Goal: Task Accomplishment & Management: Manage account settings

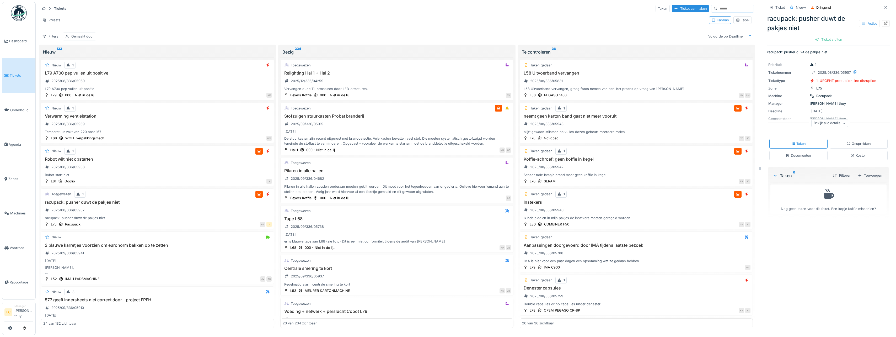
click at [23, 16] on img at bounding box center [19, 13] width 16 height 16
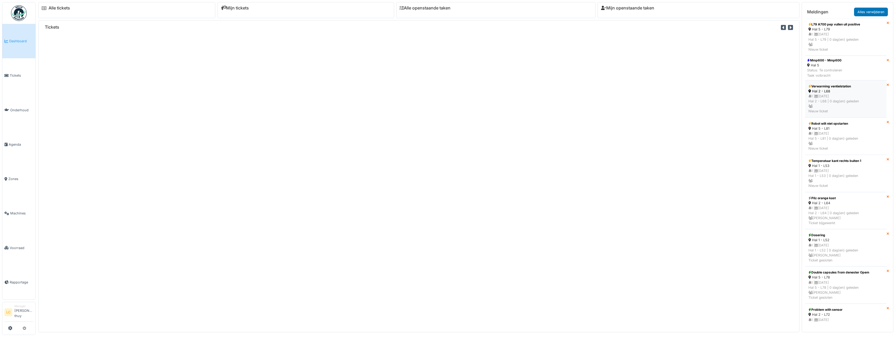
click at [825, 102] on div "1 | 29/08/2025 Hal 2 - L68 | 0 dag(en) geleden Nieuw ticket" at bounding box center [845, 104] width 75 height 20
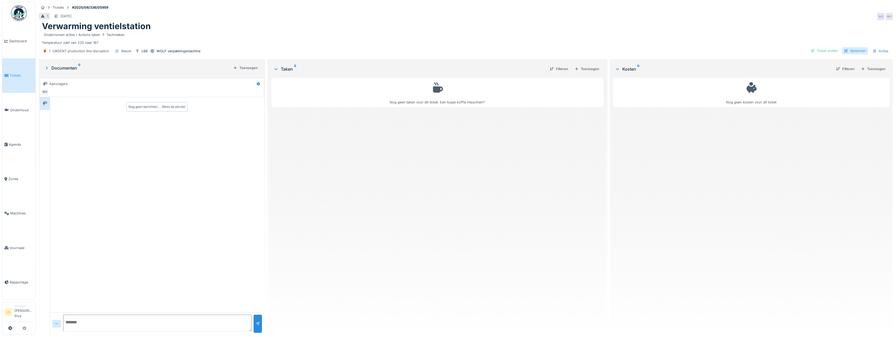
click at [851, 52] on div "Bewerken" at bounding box center [855, 50] width 26 height 7
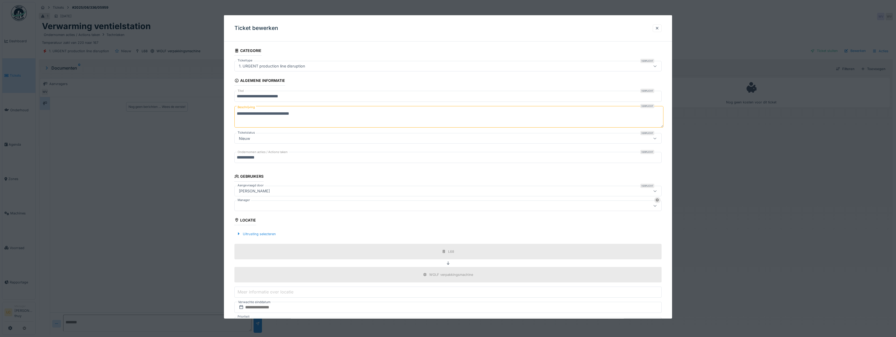
click at [284, 204] on div at bounding box center [425, 205] width 376 height 6
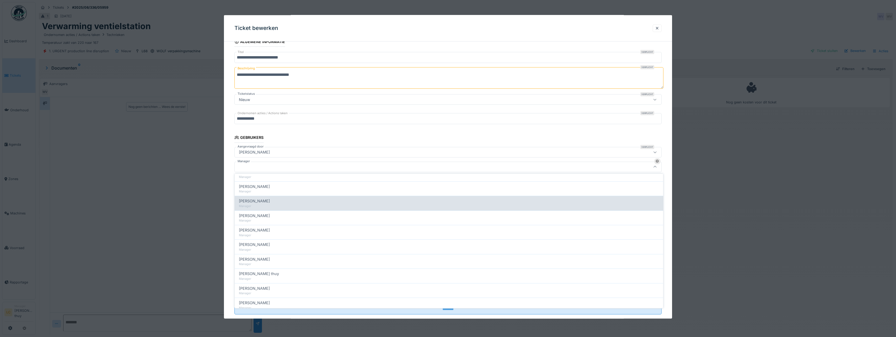
scroll to position [131, 0]
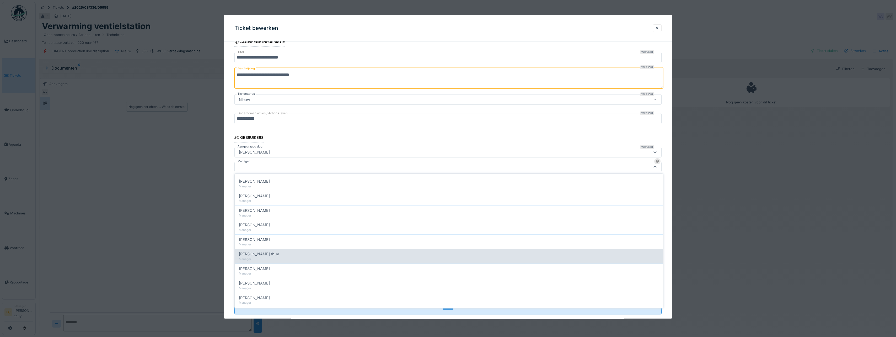
click at [275, 254] on span "[PERSON_NAME] thuy" at bounding box center [259, 254] width 40 height 6
type input "****"
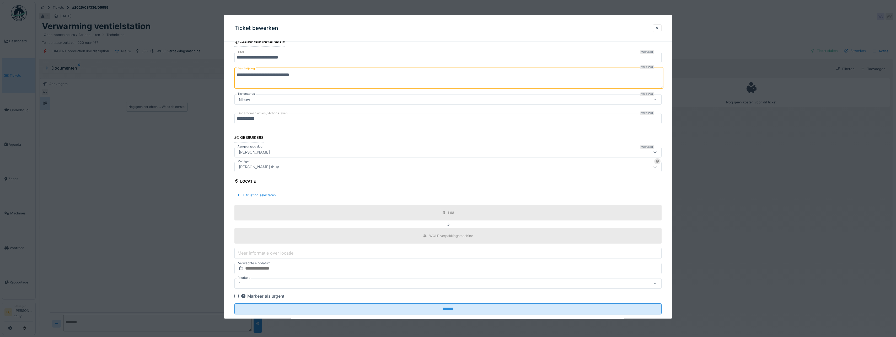
scroll to position [49, 0]
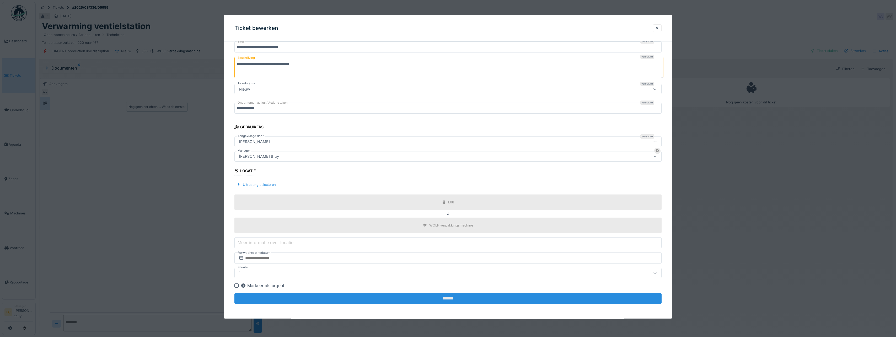
click at [457, 298] on input "*******" at bounding box center [447, 298] width 427 height 11
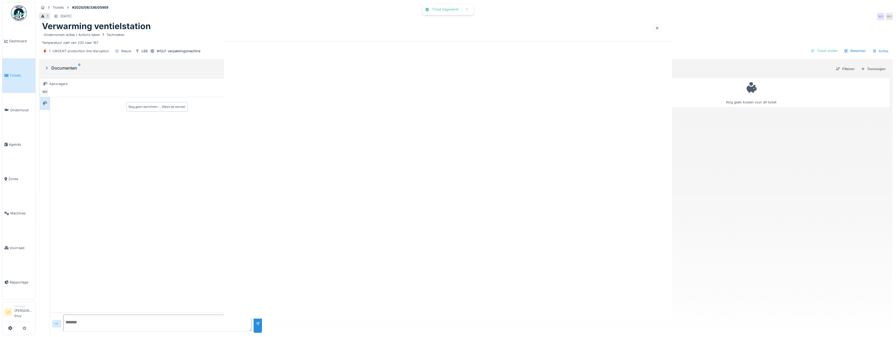
scroll to position [0, 0]
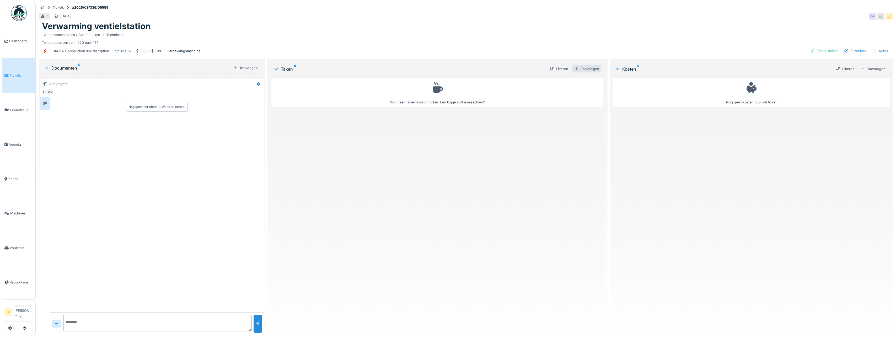
click at [593, 69] on div "Toevoegen" at bounding box center [586, 68] width 29 height 7
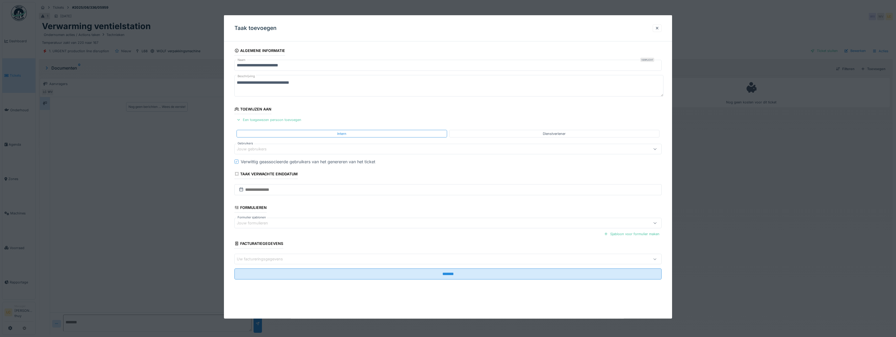
click at [258, 119] on div "Een toegewezen persoon toevoegen" at bounding box center [268, 119] width 69 height 7
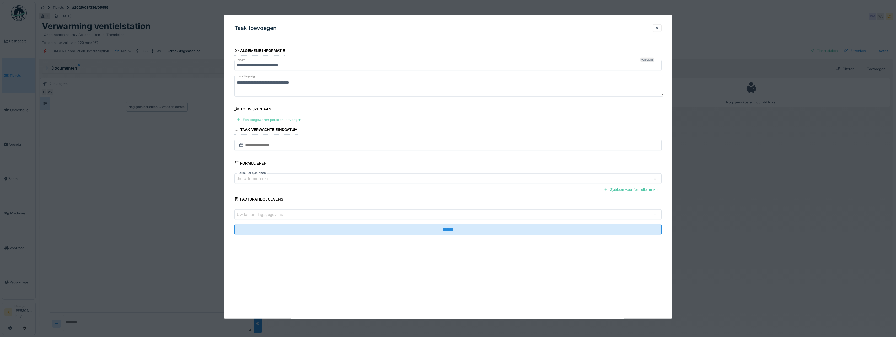
click at [274, 121] on div "Een toegewezen persoon toevoegen" at bounding box center [268, 119] width 69 height 7
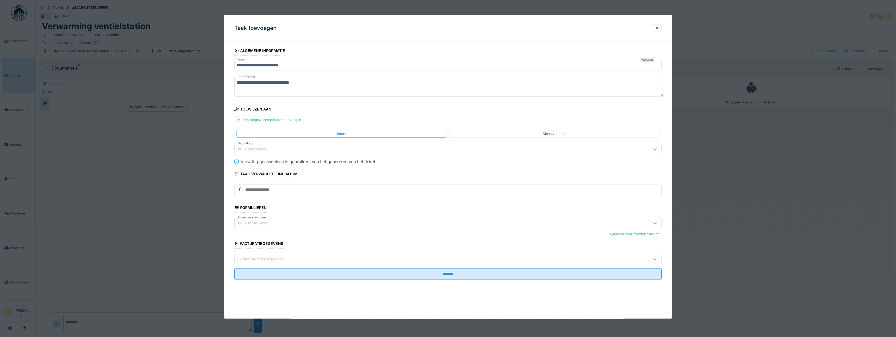
click at [269, 150] on div "Jouw gebruikers" at bounding box center [255, 149] width 37 height 6
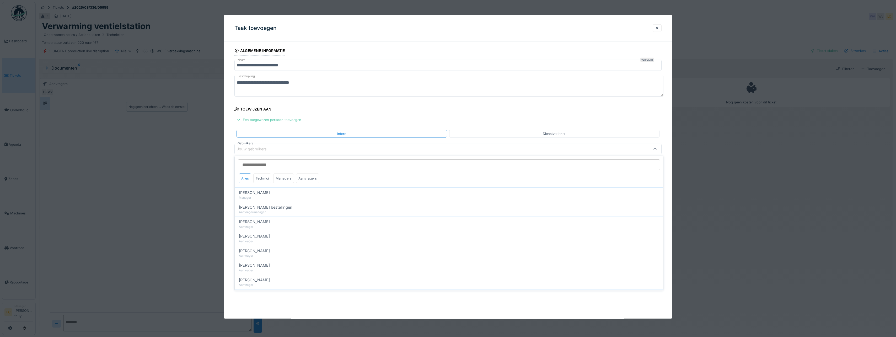
click at [290, 121] on div "Een toegewezen persoon toevoegen" at bounding box center [268, 119] width 69 height 7
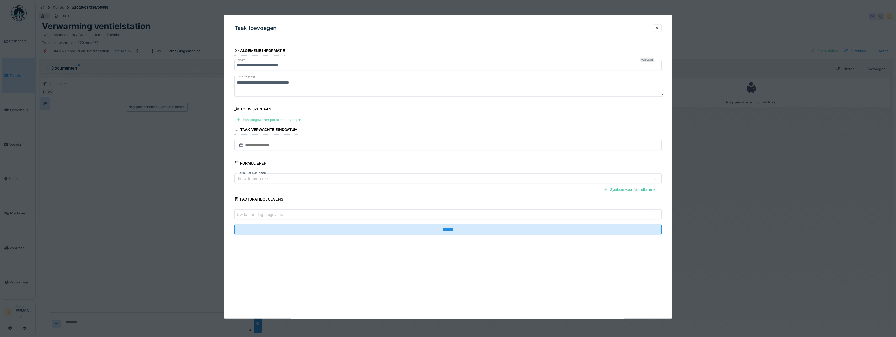
click at [290, 121] on div "Een toegewezen persoon toevoegen" at bounding box center [268, 119] width 69 height 7
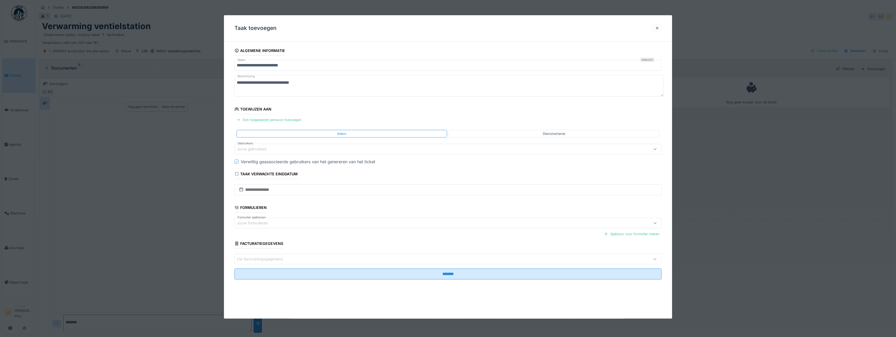
click at [284, 150] on div "Jouw gebruikers" at bounding box center [425, 149] width 376 height 6
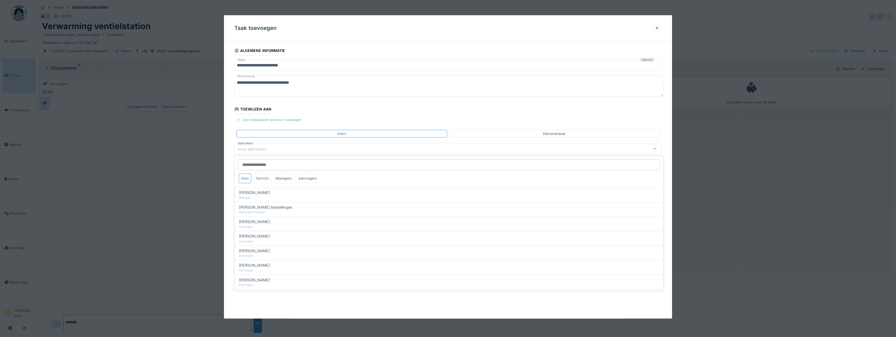
click at [268, 176] on div "Technici" at bounding box center [262, 178] width 18 height 10
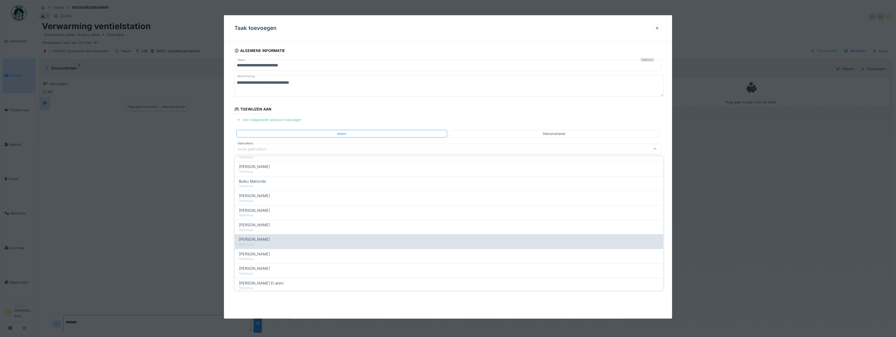
scroll to position [79, 0]
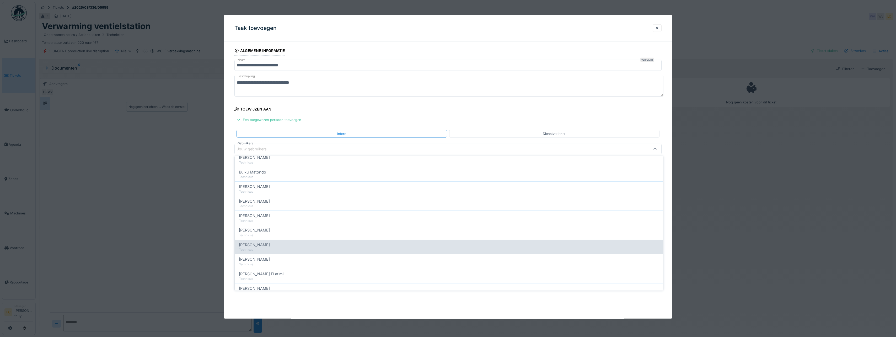
click at [283, 249] on div "Technicus" at bounding box center [449, 249] width 420 height 4
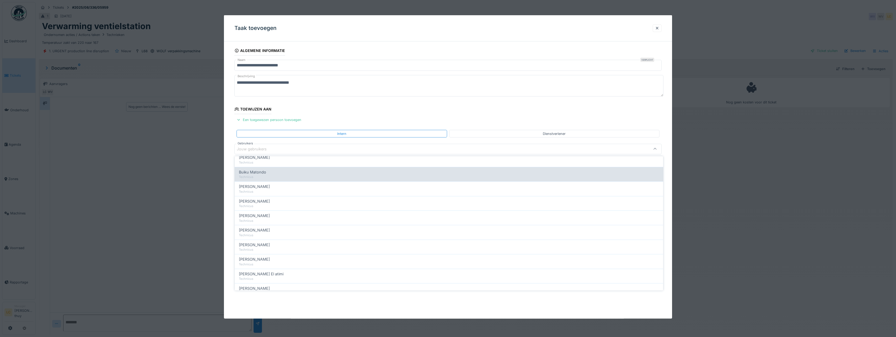
type input "****"
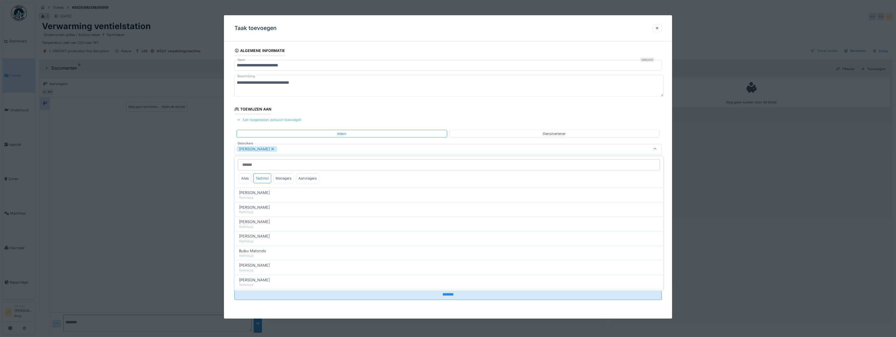
click at [376, 105] on fieldset "**********" at bounding box center [447, 175] width 427 height 258
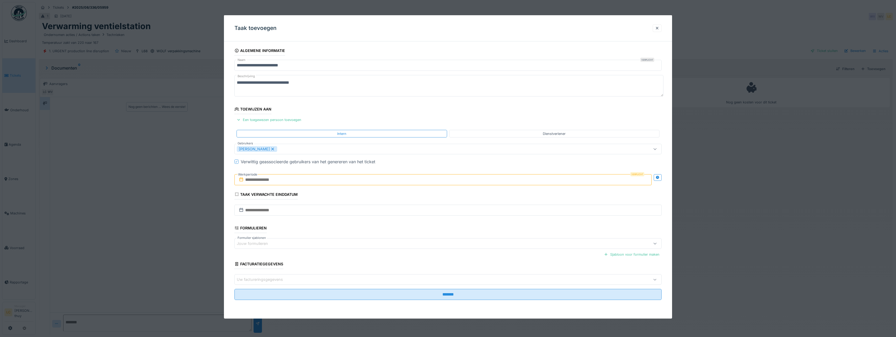
click at [300, 180] on input "text" at bounding box center [442, 179] width 417 height 11
click at [452, 247] on div "29" at bounding box center [452, 248] width 7 height 8
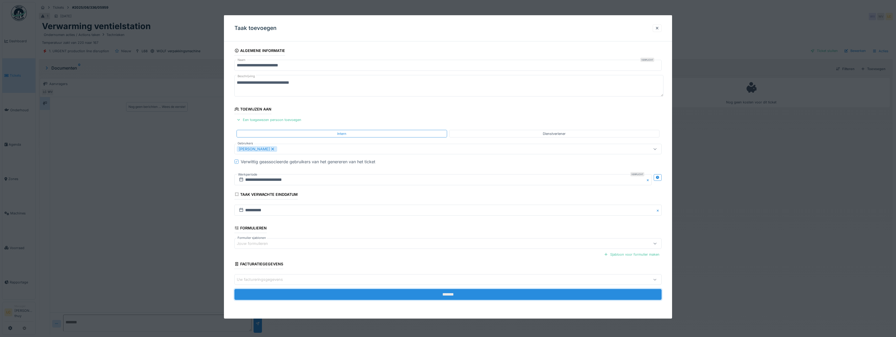
click at [393, 295] on input "*******" at bounding box center [447, 294] width 427 height 11
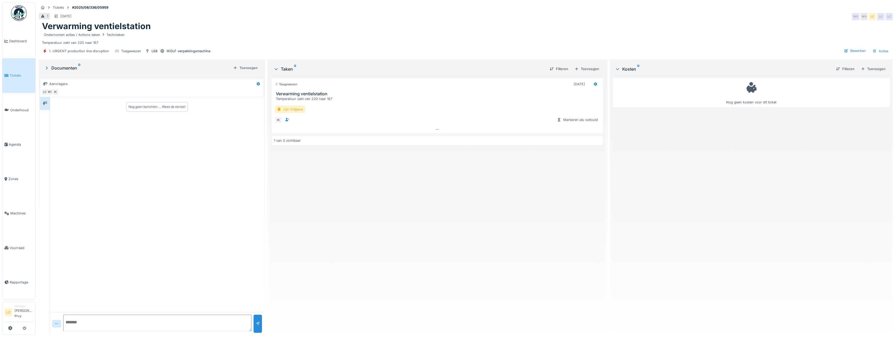
click at [374, 210] on div "Toegewezen 29-8-2025 Verwarming ventielstation Temperatuur zakt van 220 naar 16…" at bounding box center [437, 202] width 332 height 255
drag, startPoint x: 20, startPoint y: 13, endPoint x: 29, endPoint y: 13, distance: 8.7
click at [20, 13] on img at bounding box center [19, 13] width 16 height 16
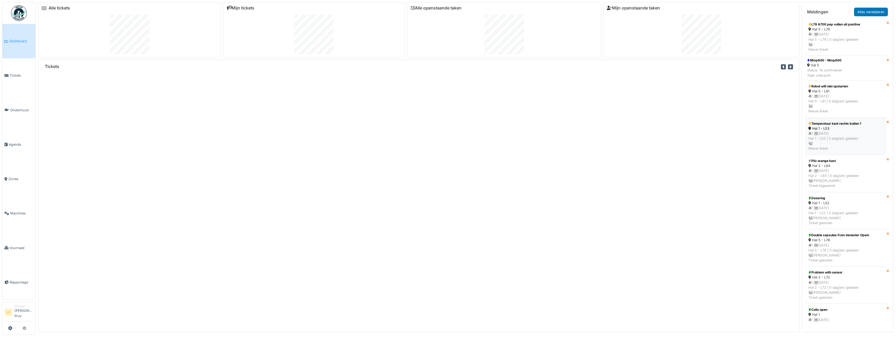
click at [855, 138] on div "1 | 28/08/2025 Hal 1 - L53 | 0 dag(en) geleden Nieuw ticket" at bounding box center [845, 141] width 75 height 20
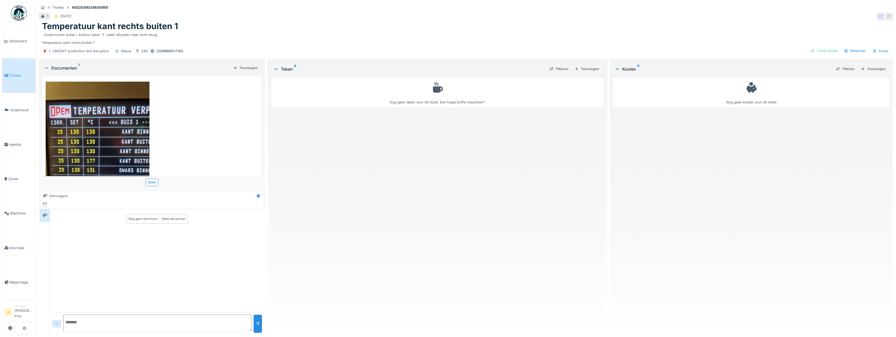
click at [420, 195] on div "Nog geen taken voor dit ticket. Een kopje koffie misschien?" at bounding box center [437, 202] width 332 height 255
click at [18, 14] on img at bounding box center [19, 13] width 16 height 16
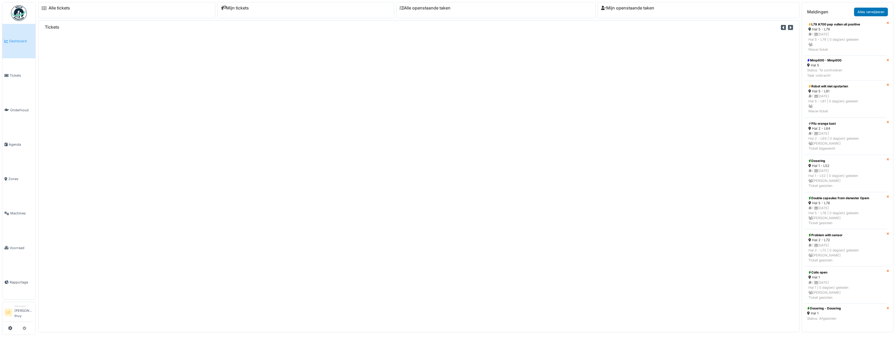
click at [838, 103] on div "1 | 29/08/2025 Hal 5 - L81 | 0 dag(en) geleden Nieuw ticket" at bounding box center [845, 104] width 75 height 20
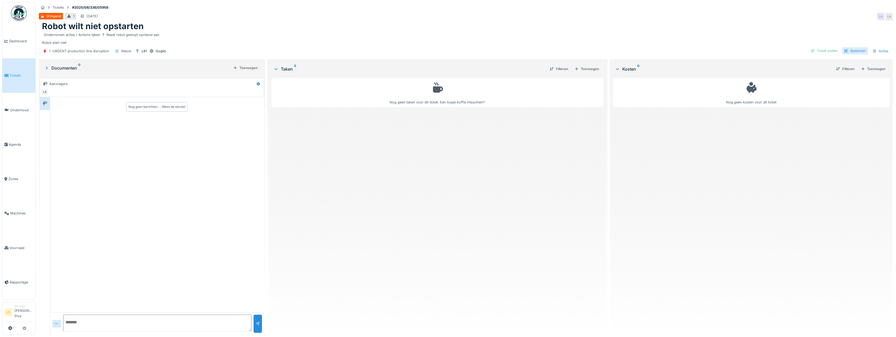
click at [846, 47] on div "Bewerken" at bounding box center [855, 50] width 26 height 7
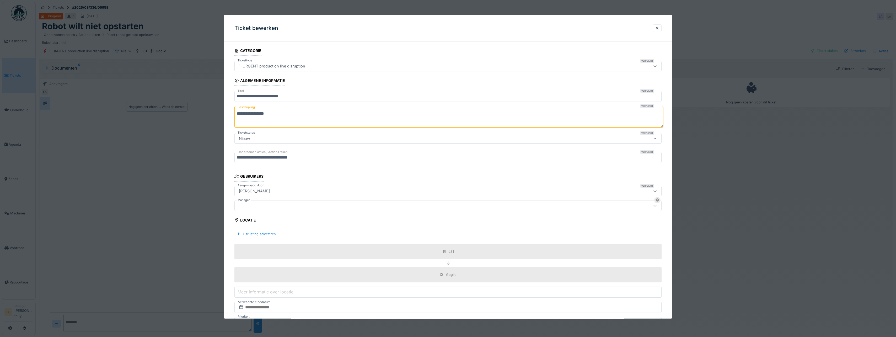
click at [279, 205] on div at bounding box center [425, 205] width 376 height 6
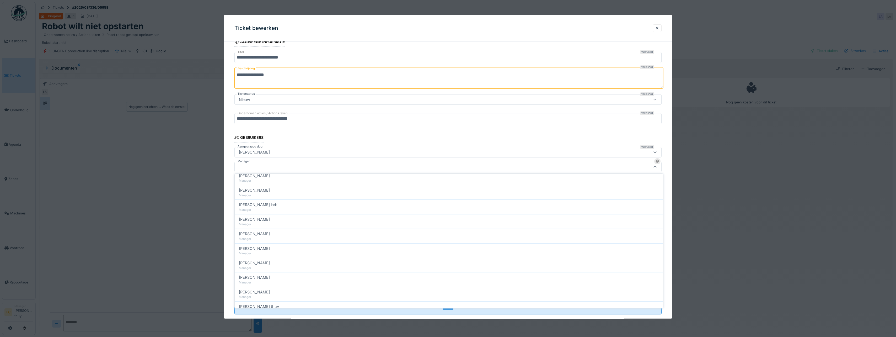
scroll to position [105, 0]
click at [262, 280] on span "[PERSON_NAME] thuy" at bounding box center [259, 280] width 40 height 6
type input "****"
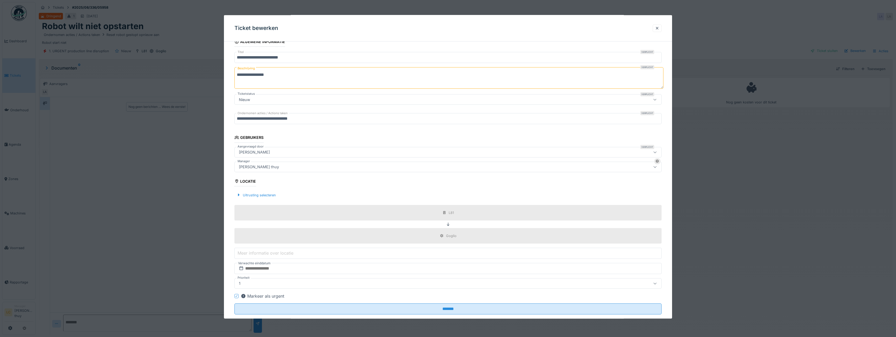
click at [300, 191] on div "Uitrusting selecteren" at bounding box center [447, 194] width 427 height 15
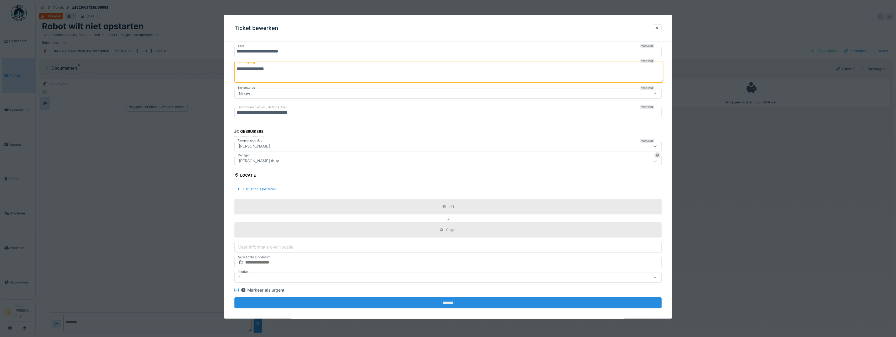
scroll to position [49, 0]
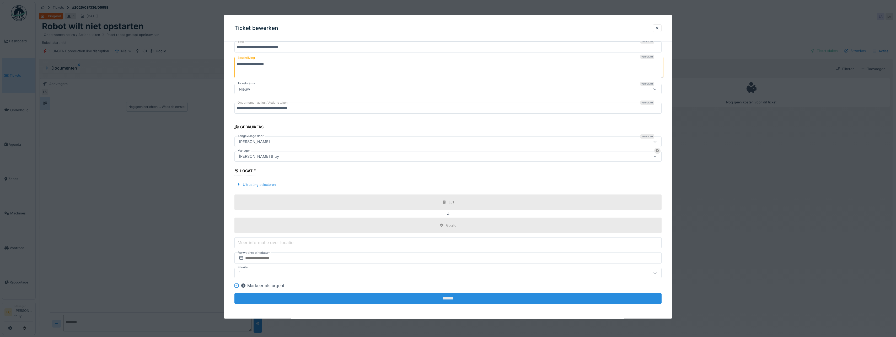
click at [468, 296] on input "*******" at bounding box center [447, 298] width 427 height 11
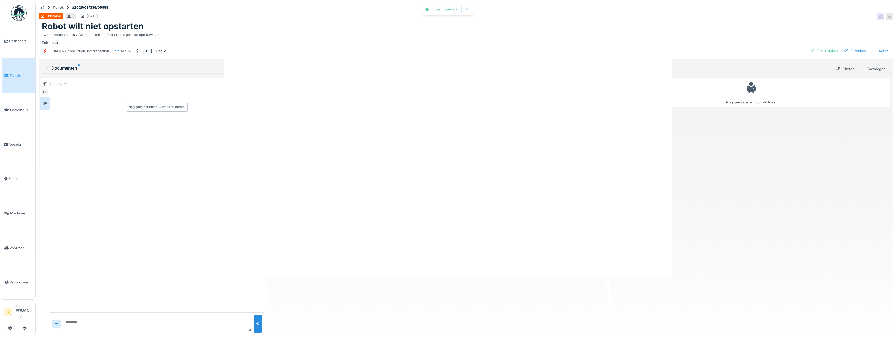
scroll to position [0, 0]
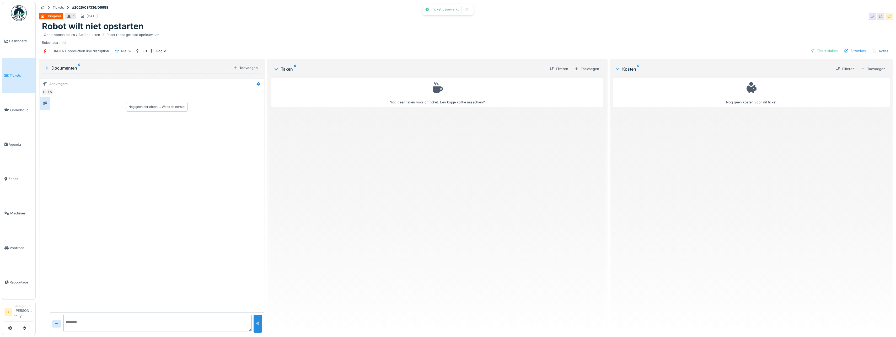
drag, startPoint x: 744, startPoint y: 183, endPoint x: 683, endPoint y: 157, distance: 66.1
click at [744, 183] on div "Nog geen kosten voor dit ticket" at bounding box center [751, 202] width 277 height 255
click at [587, 68] on div "Toevoegen" at bounding box center [586, 68] width 29 height 7
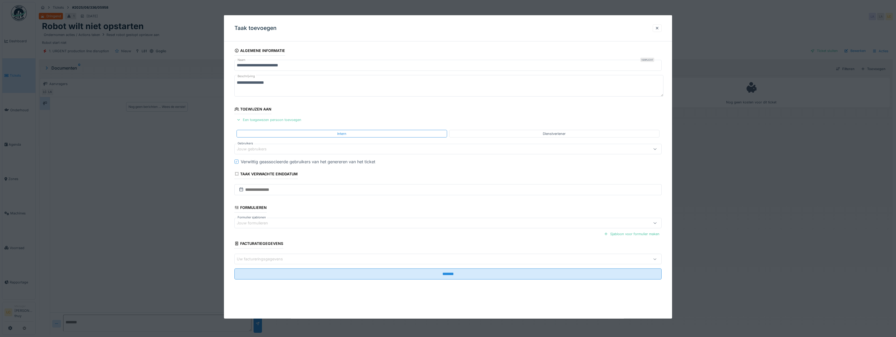
click at [286, 117] on div "Een toegewezen persoon toevoegen" at bounding box center [268, 119] width 69 height 7
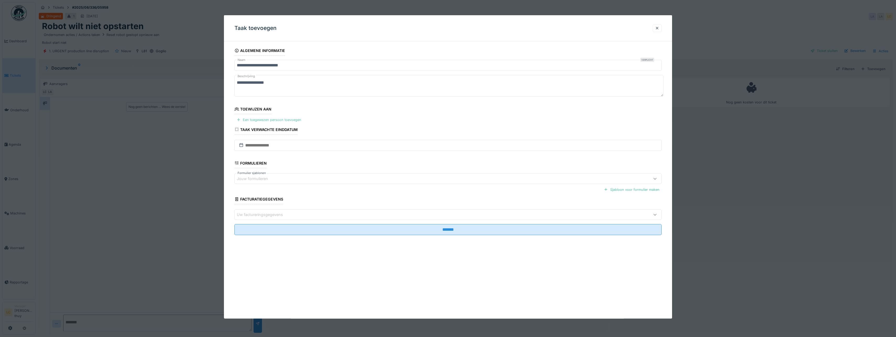
click at [287, 120] on div "Een toegewezen persoon toevoegen" at bounding box center [268, 119] width 69 height 7
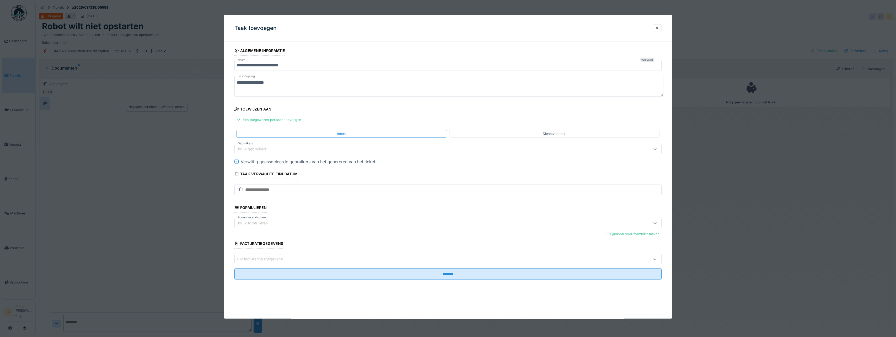
click at [299, 149] on div "Jouw gebruikers" at bounding box center [425, 149] width 376 height 6
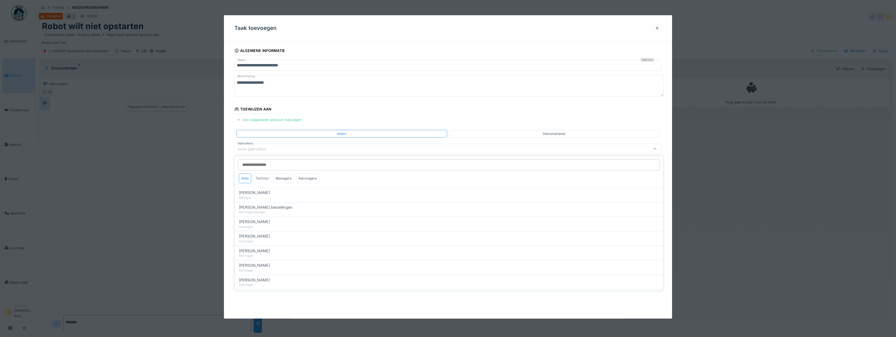
click at [263, 179] on div "Technici" at bounding box center [262, 178] width 18 height 10
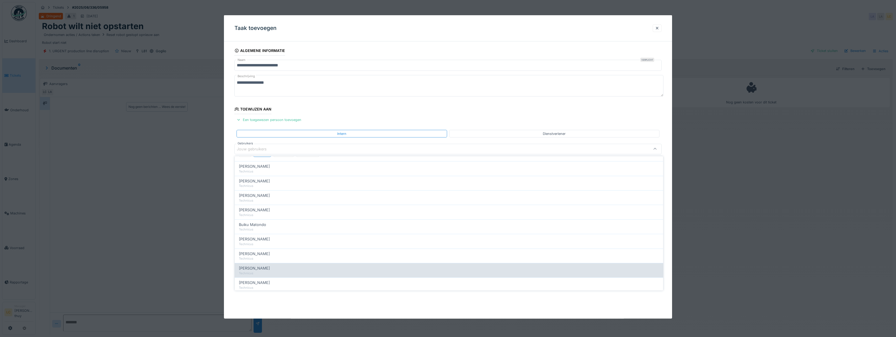
scroll to position [52, 0]
click at [257, 271] on span "[PERSON_NAME]" at bounding box center [254, 271] width 31 height 6
type input "****"
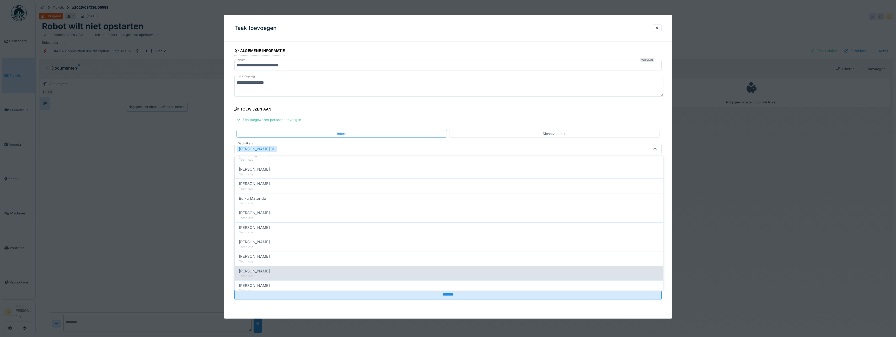
scroll to position [0, 0]
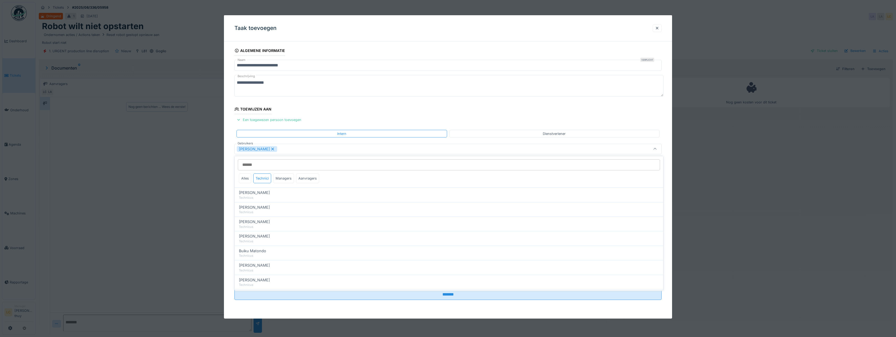
click at [362, 107] on fieldset "**********" at bounding box center [447, 175] width 427 height 258
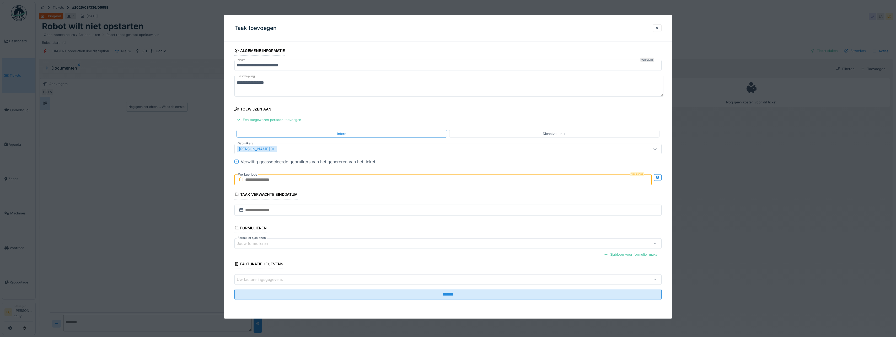
click at [303, 179] on input "text" at bounding box center [442, 179] width 417 height 11
click at [453, 247] on div "29" at bounding box center [452, 248] width 7 height 8
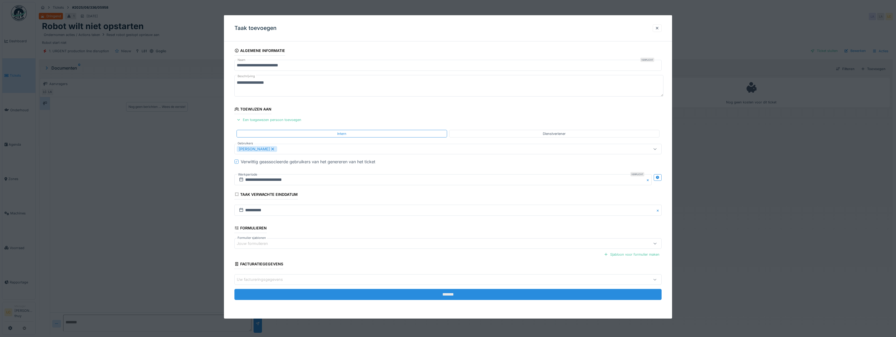
click at [453, 293] on input "*******" at bounding box center [447, 294] width 427 height 11
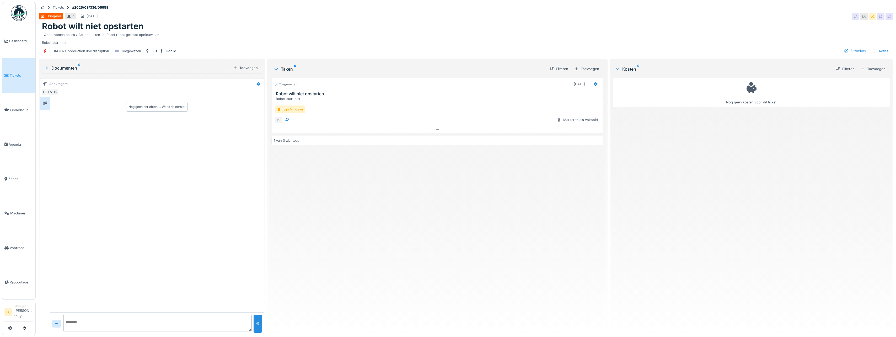
click at [19, 13] on img at bounding box center [19, 13] width 16 height 16
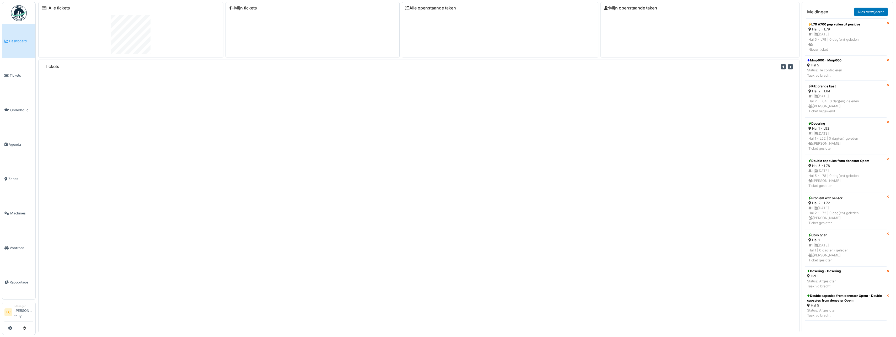
click at [838, 46] on div "1 | [DATE] Hal 5 - L79 | 0 dag(en) geleden Nieuw ticket" at bounding box center [845, 42] width 75 height 20
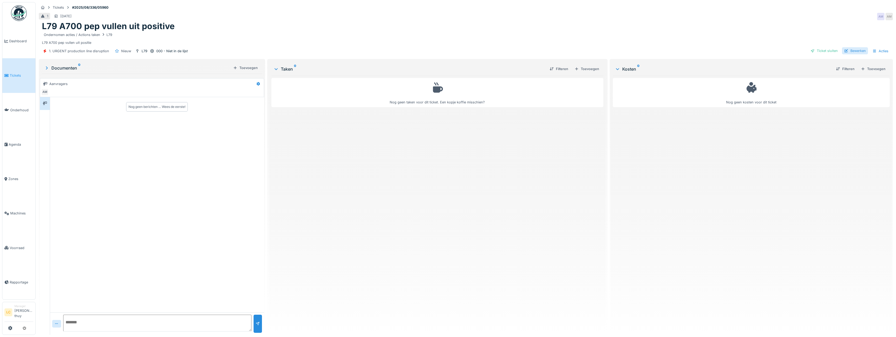
click at [844, 49] on div "Bewerken" at bounding box center [855, 50] width 26 height 7
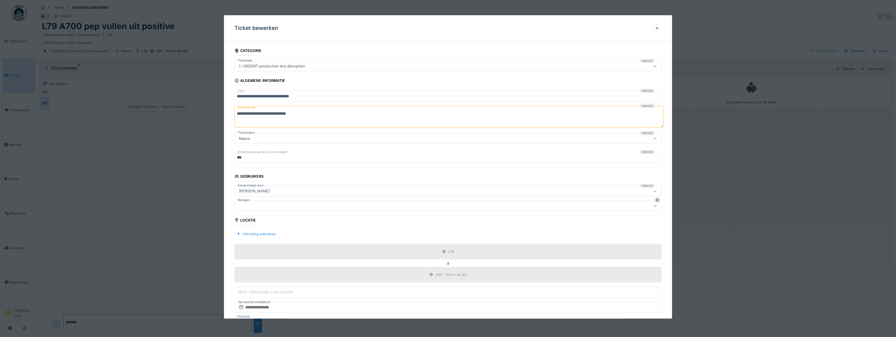
click at [265, 203] on div at bounding box center [425, 205] width 376 height 6
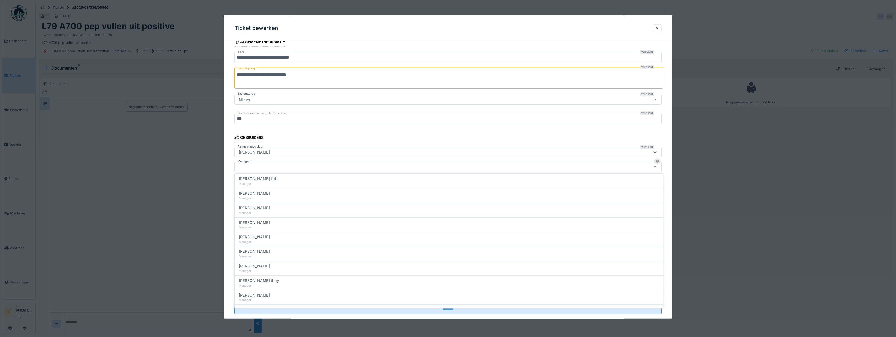
scroll to position [105, 0]
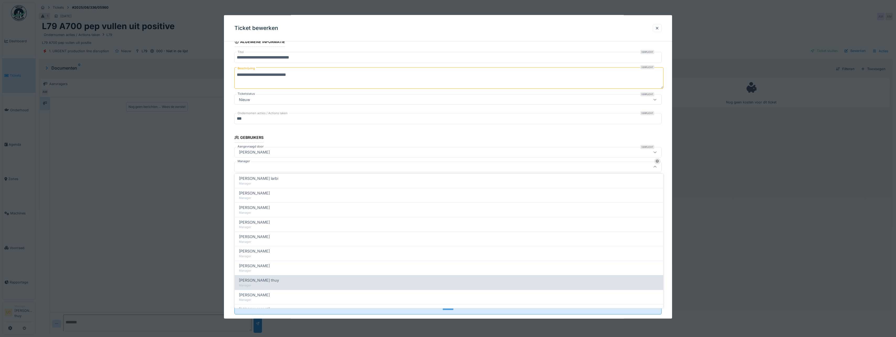
click at [256, 284] on div "Manager" at bounding box center [449, 285] width 420 height 4
type input "****"
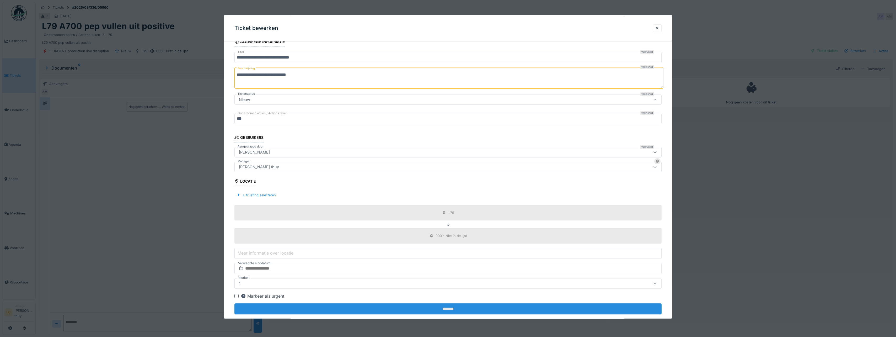
click at [334, 311] on input "*******" at bounding box center [447, 308] width 427 height 11
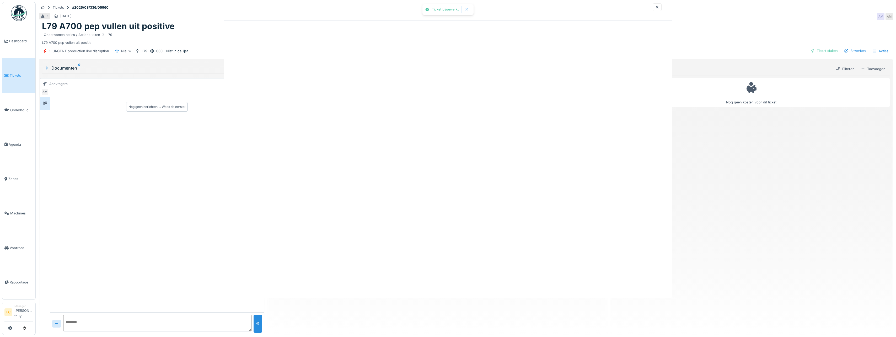
scroll to position [0, 0]
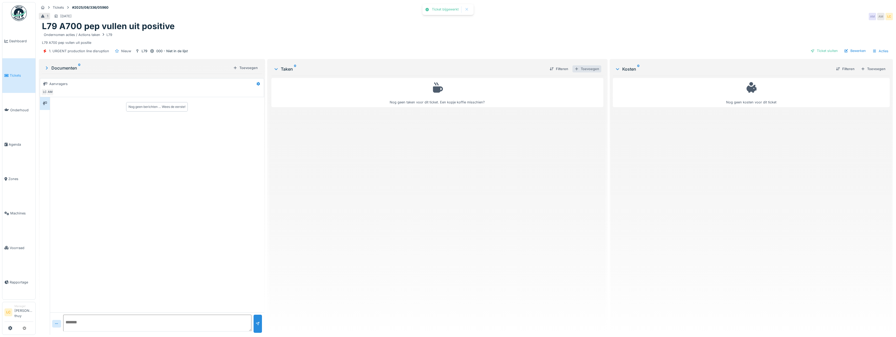
click at [589, 68] on div "Toevoegen" at bounding box center [586, 68] width 29 height 7
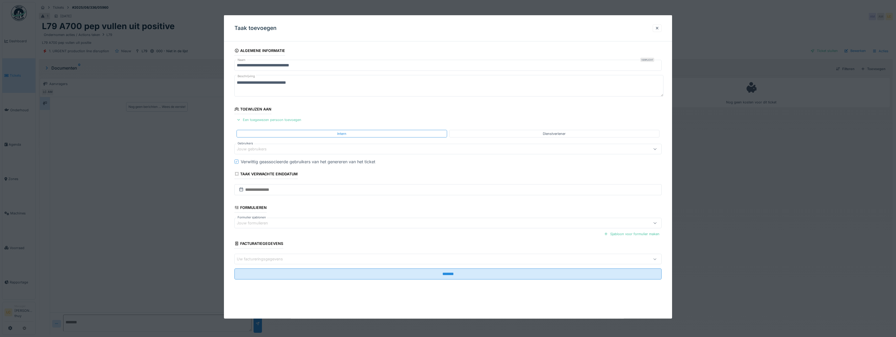
click at [277, 118] on div "Een toegewezen persoon toevoegen" at bounding box center [268, 119] width 69 height 7
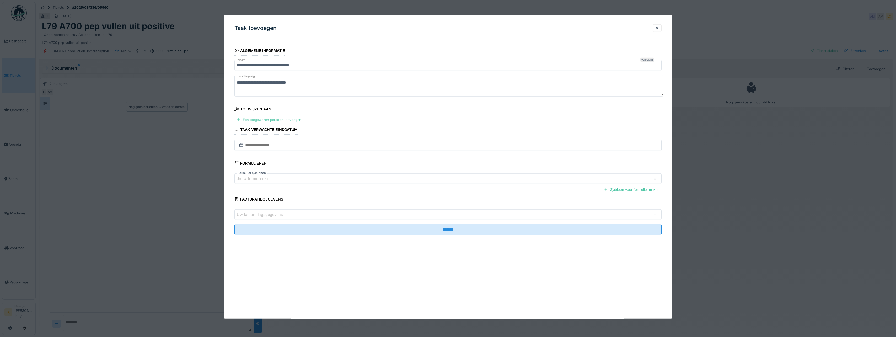
click at [276, 117] on div "Een toegewezen persoon toevoegen" at bounding box center [268, 119] width 69 height 7
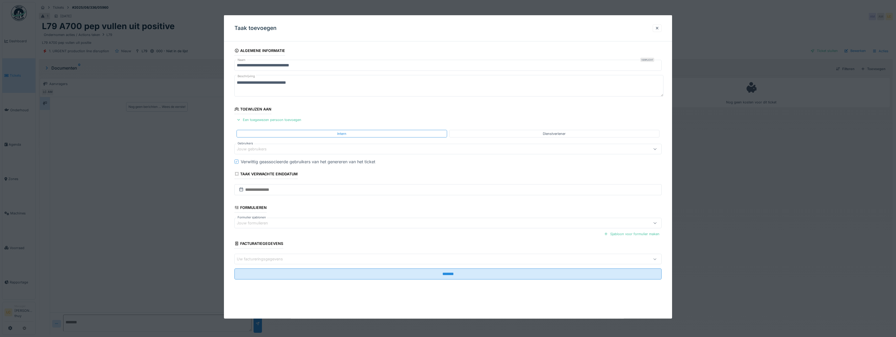
click at [267, 148] on div "Jouw gebruikers" at bounding box center [255, 149] width 37 height 6
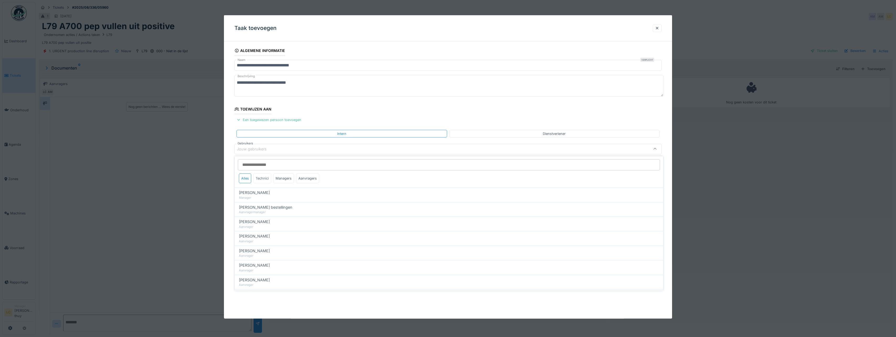
click at [261, 177] on div "Technici" at bounding box center [262, 178] width 18 height 10
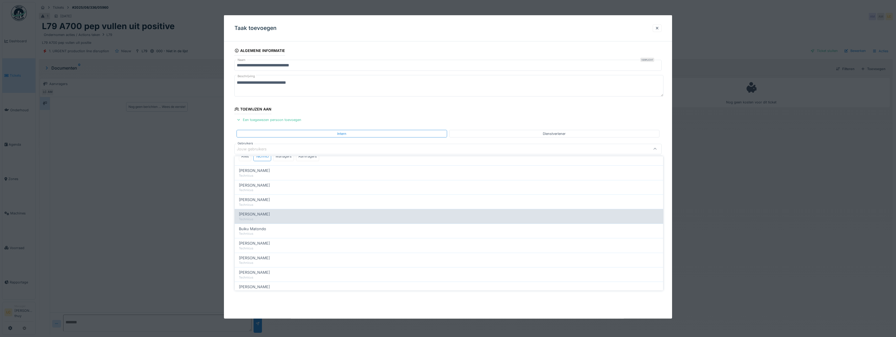
scroll to position [52, 0]
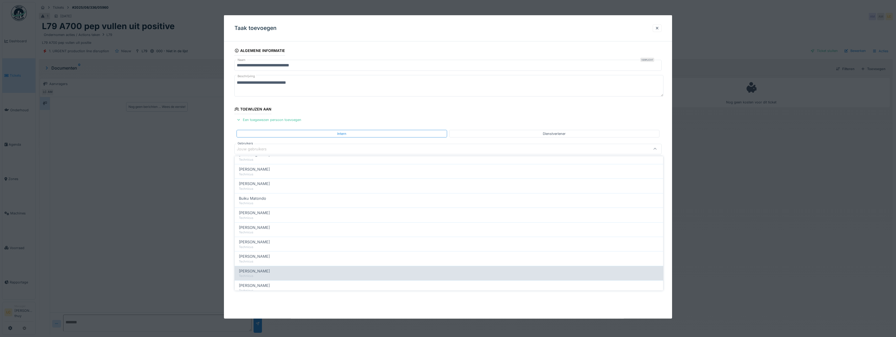
click at [258, 271] on span "Ismail Kosar" at bounding box center [254, 271] width 31 height 6
type input "****"
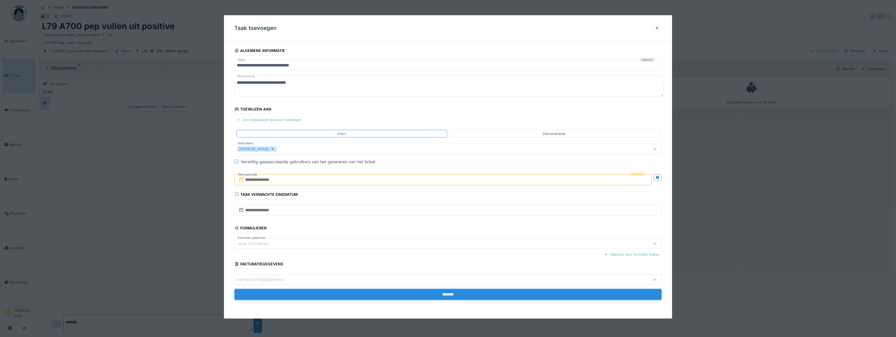
click at [453, 294] on input "*******" at bounding box center [447, 294] width 427 height 11
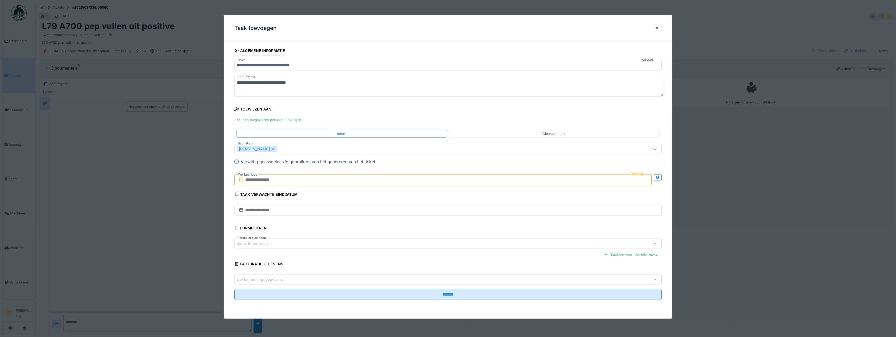
click at [291, 175] on input "text" at bounding box center [442, 179] width 417 height 11
click at [453, 249] on div "29" at bounding box center [452, 248] width 7 height 8
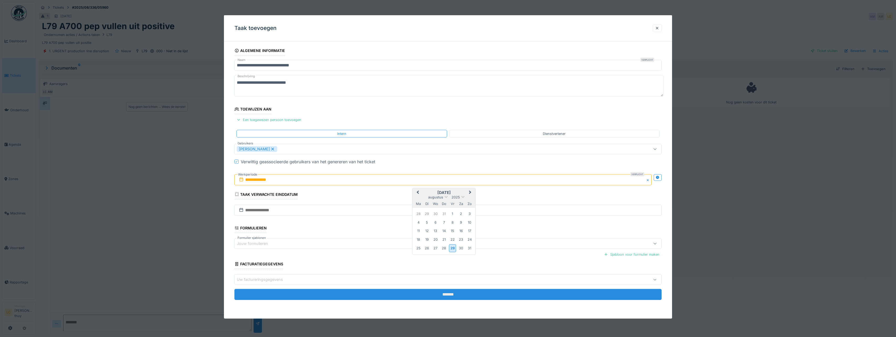
click at [456, 295] on input "*******" at bounding box center [447, 294] width 427 height 11
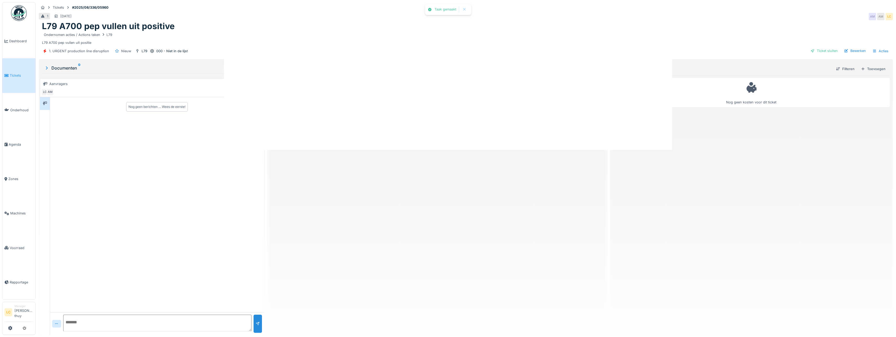
click at [369, 179] on div "Taak gemaakt Annuleren Tickets #2025/08/336/05960 1 29-8-2025 AM AM LC L79 A700…" at bounding box center [466, 168] width 860 height 337
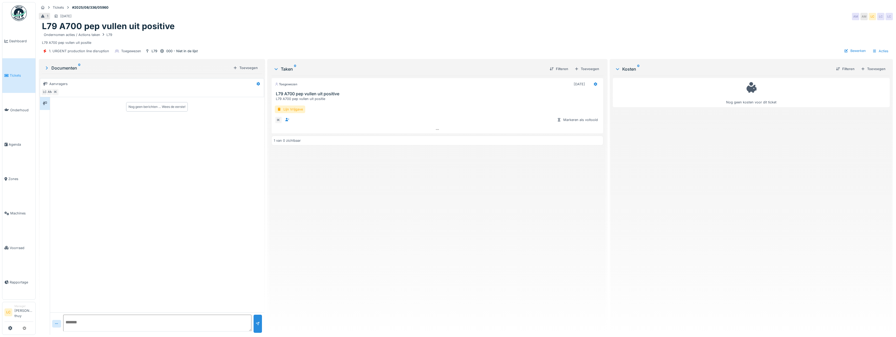
click at [18, 18] on img at bounding box center [19, 13] width 16 height 16
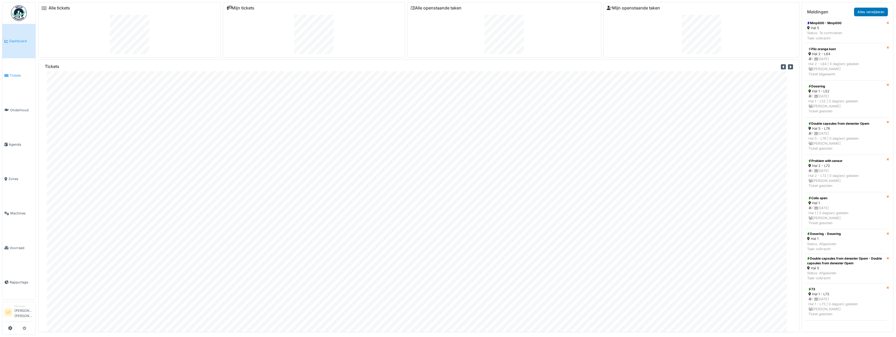
click at [9, 73] on li "Tickets" at bounding box center [18, 75] width 29 height 5
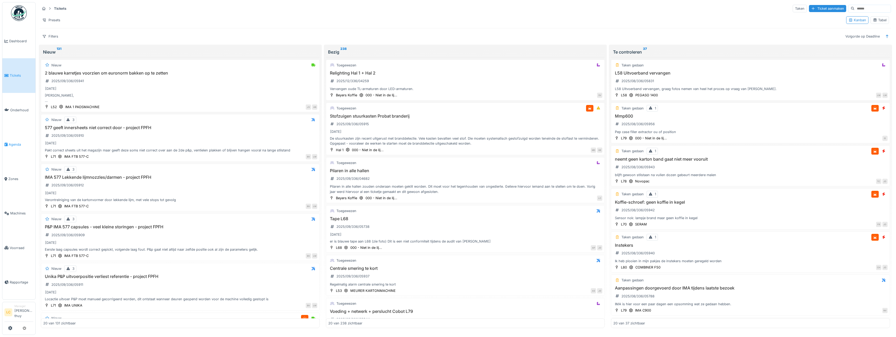
click at [16, 145] on span "Agenda" at bounding box center [21, 144] width 25 height 5
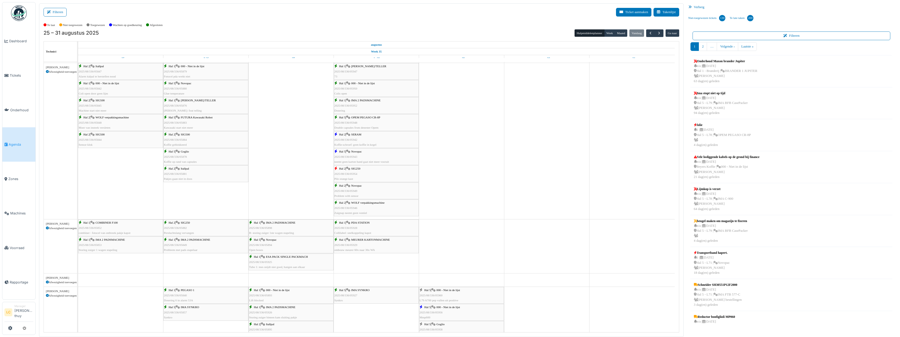
click at [22, 13] on img at bounding box center [19, 13] width 16 height 16
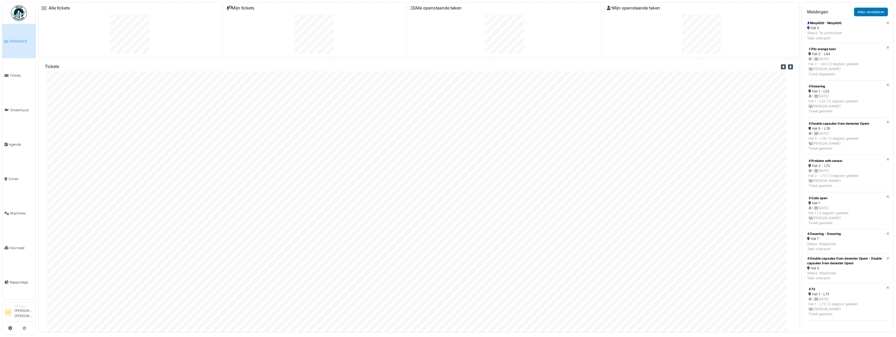
click at [24, 12] on img at bounding box center [19, 13] width 16 height 16
click at [16, 42] on span "Dashboard" at bounding box center [21, 41] width 24 height 5
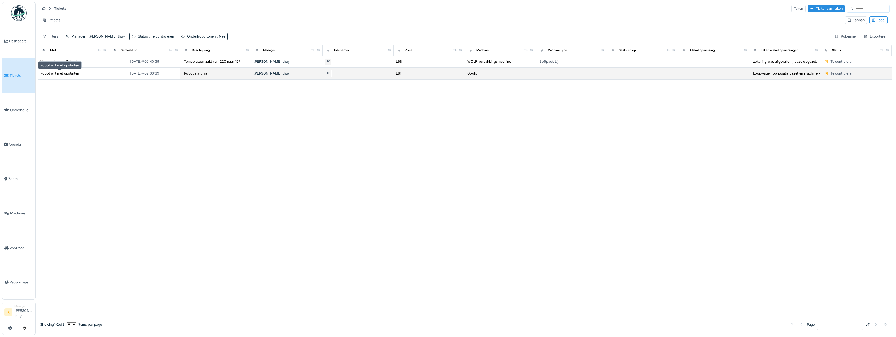
click at [51, 74] on div "Robot wilt niet opstarten" at bounding box center [59, 73] width 39 height 5
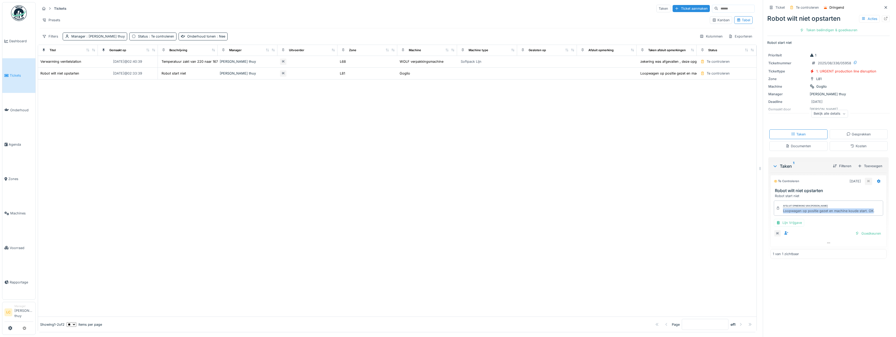
drag, startPoint x: 779, startPoint y: 212, endPoint x: 869, endPoint y: 210, distance: 89.9
click at [869, 210] on div "Loopwagen op positie gezet en machine koude start. OK." at bounding box center [829, 210] width 92 height 5
copy div "Loopwagen op positie gezet en machine koude start. OK"
click at [831, 30] on div "Taken beëindigen & goedkeuren" at bounding box center [828, 29] width 62 height 7
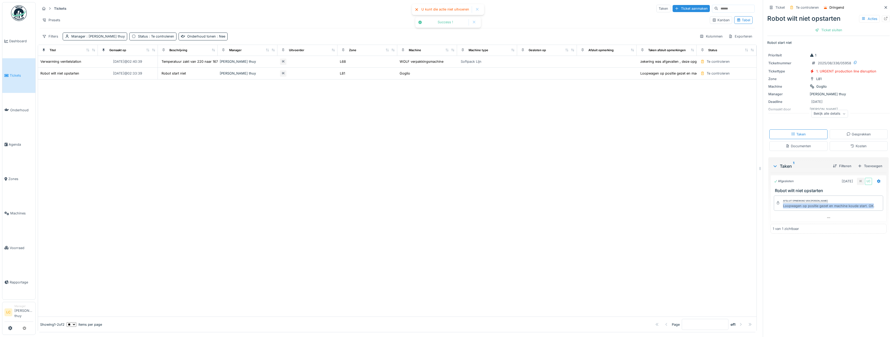
click at [814, 32] on div "Ticket sluiten" at bounding box center [828, 29] width 31 height 7
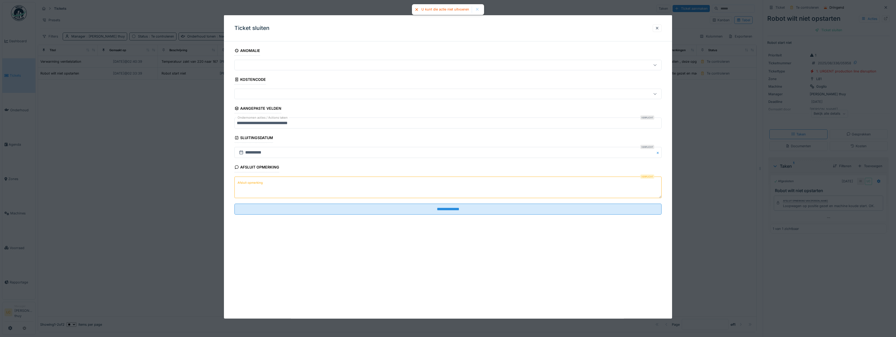
click at [460, 184] on textarea "Afsluit opmerking" at bounding box center [447, 186] width 427 height 21
paste textarea "**********"
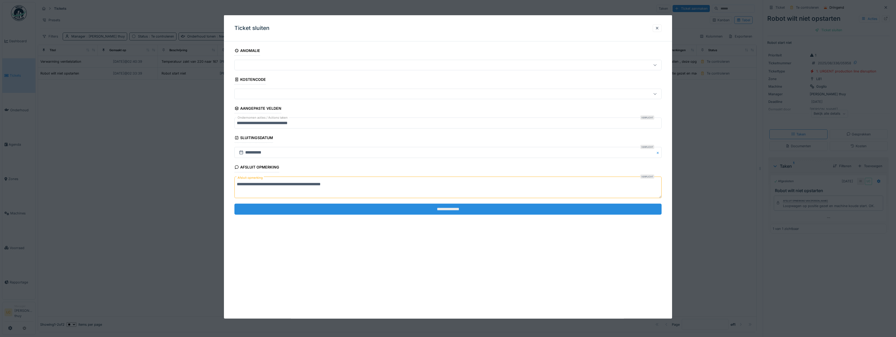
type textarea "**********"
click at [316, 211] on input "**********" at bounding box center [447, 208] width 427 height 11
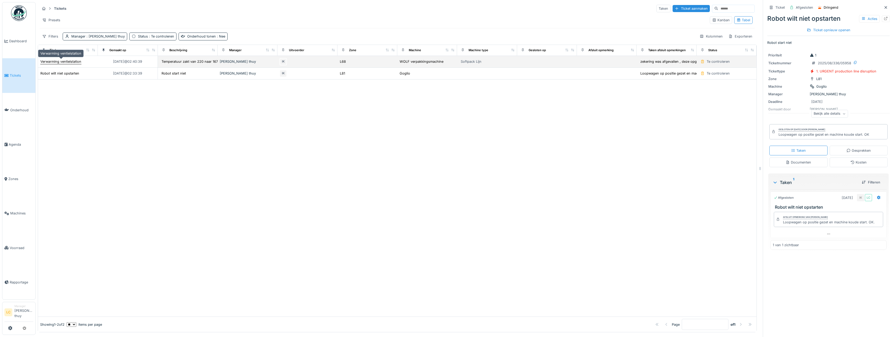
click at [73, 62] on div "Verwarming ventielstation" at bounding box center [60, 61] width 41 height 5
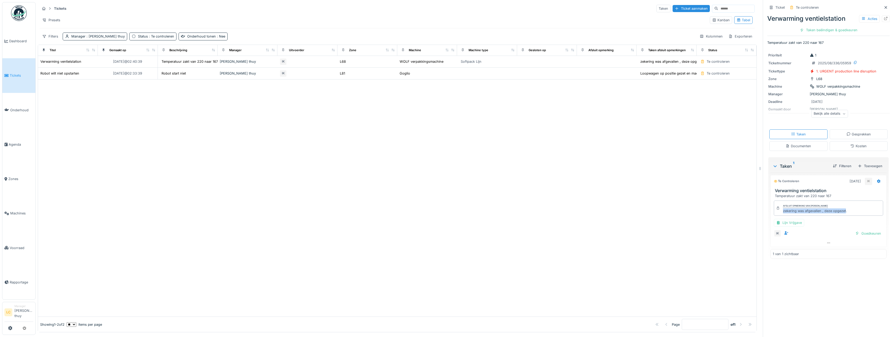
drag, startPoint x: 778, startPoint y: 213, endPoint x: 842, endPoint y: 215, distance: 64.3
click at [842, 215] on div "Afsluit opmerking van Ismail Kosar zekering was afgevallen , deze opgezet." at bounding box center [828, 207] width 109 height 15
copy div "zekering was afgevallen , deze opgezet"
click at [840, 30] on div "Taken beëindigen & goedkeuren" at bounding box center [828, 29] width 62 height 7
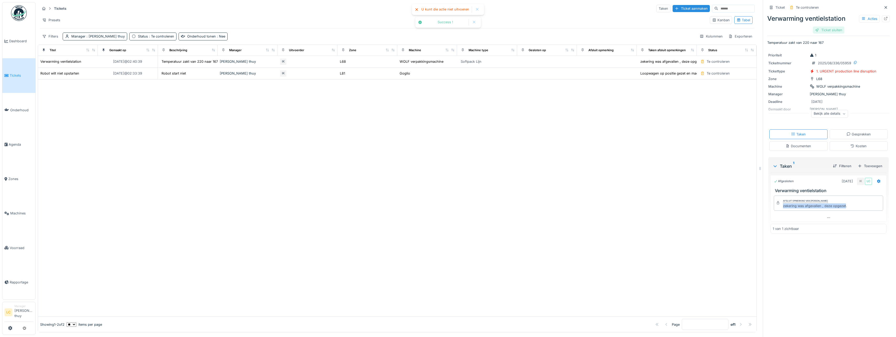
click at [828, 31] on div "Ticket sluiten" at bounding box center [828, 29] width 31 height 7
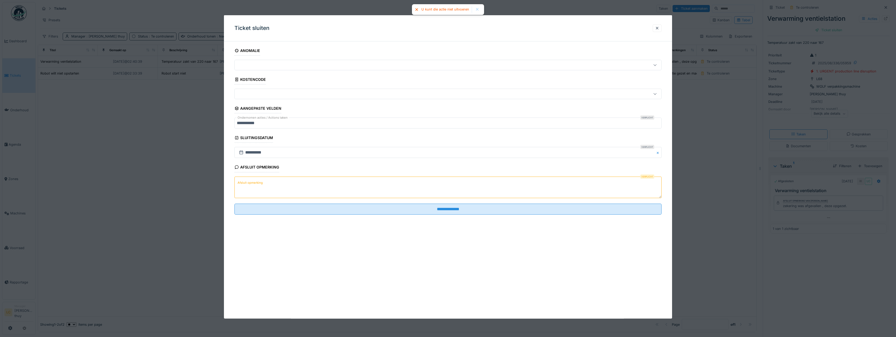
click at [564, 188] on textarea "Afsluit opmerking" at bounding box center [447, 186] width 427 height 21
paste textarea "**********"
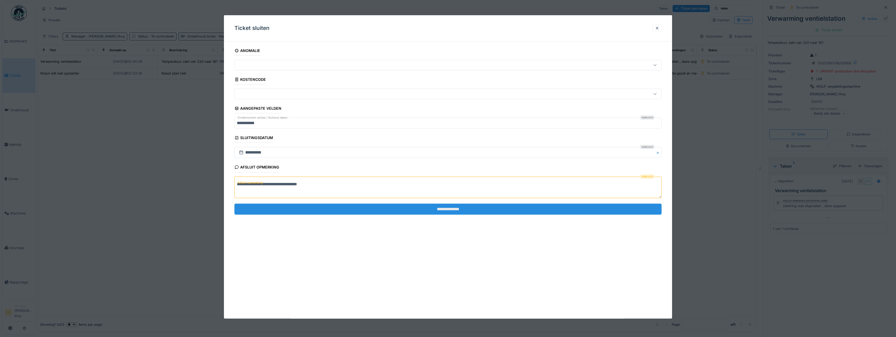
type textarea "**********"
click at [525, 213] on input "**********" at bounding box center [447, 208] width 427 height 11
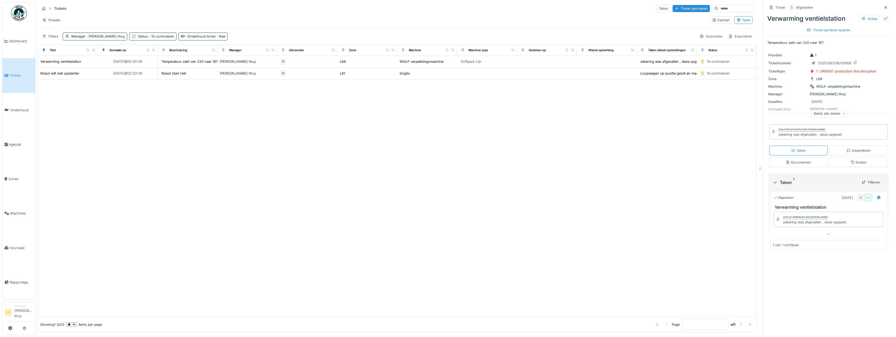
click at [17, 12] on img at bounding box center [19, 13] width 16 height 16
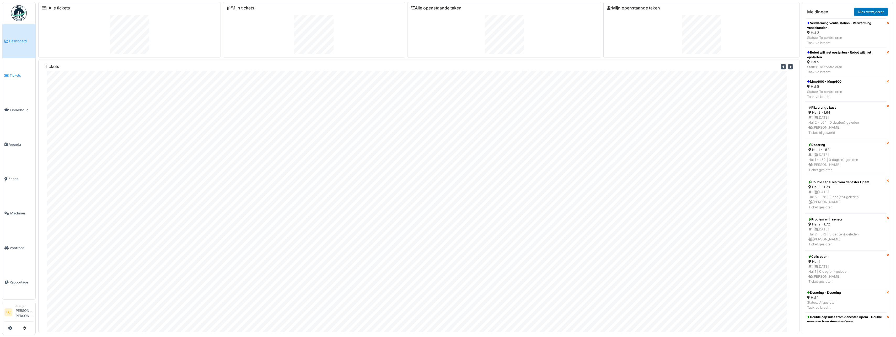
click at [21, 77] on span "Tickets" at bounding box center [22, 75] width 24 height 5
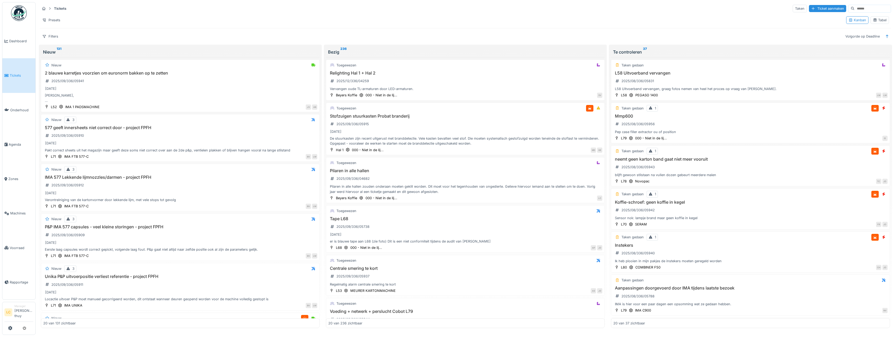
click at [17, 17] on img at bounding box center [19, 13] width 16 height 16
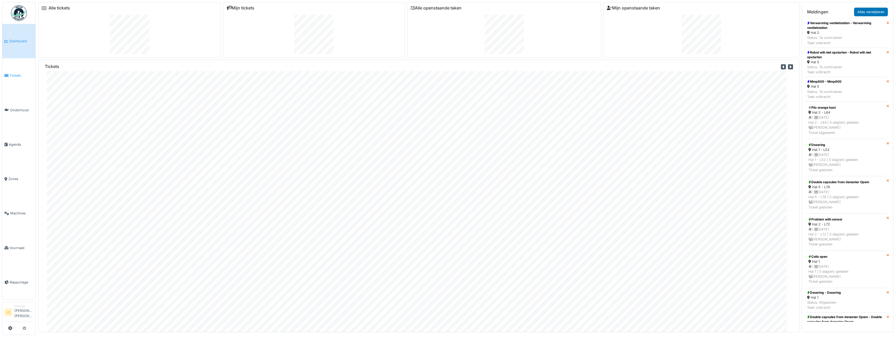
click at [16, 73] on span "Tickets" at bounding box center [22, 75] width 24 height 5
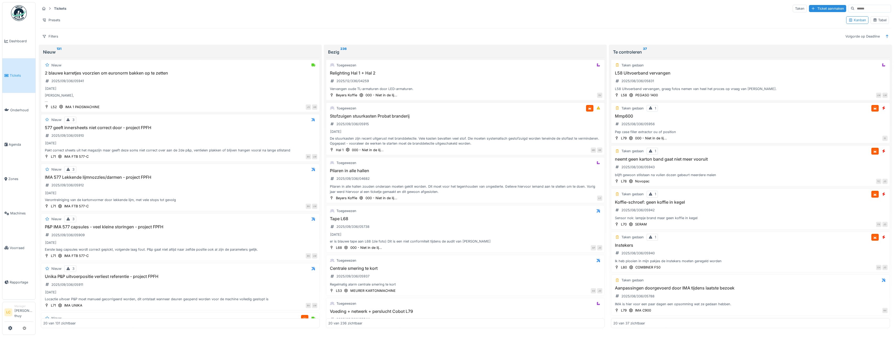
click at [20, 11] on img at bounding box center [19, 13] width 16 height 16
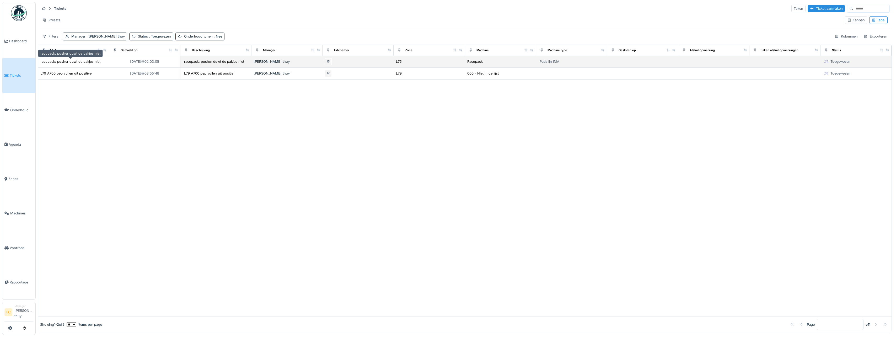
click at [72, 61] on div "racupack: pusher duwt de pakjes niet" at bounding box center [70, 61] width 60 height 5
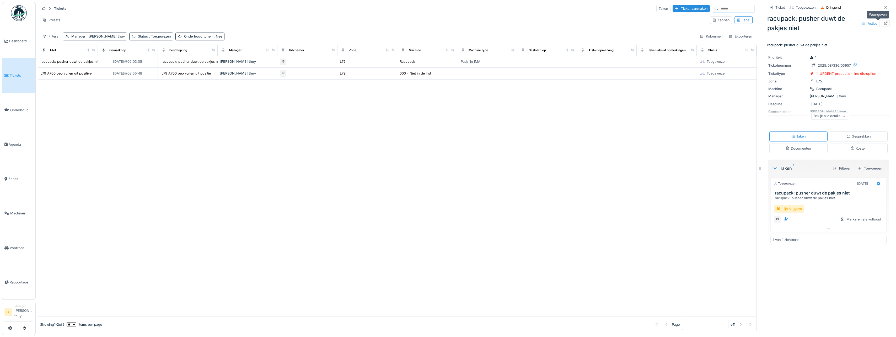
click at [883, 24] on icon at bounding box center [885, 22] width 4 height 3
click at [24, 16] on img at bounding box center [19, 13] width 16 height 16
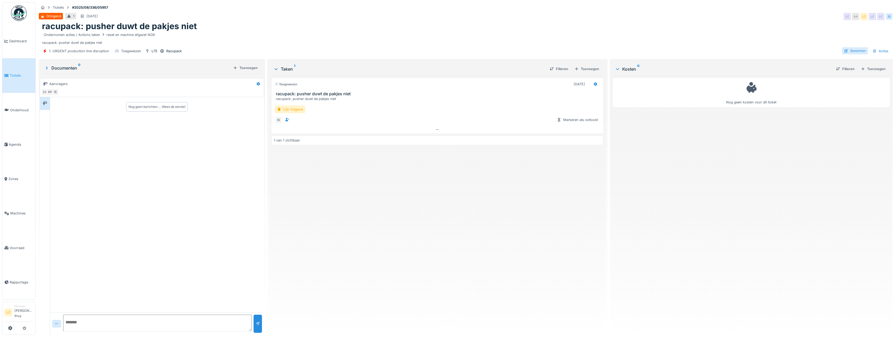
click at [853, 52] on div "Bewerken" at bounding box center [855, 50] width 26 height 7
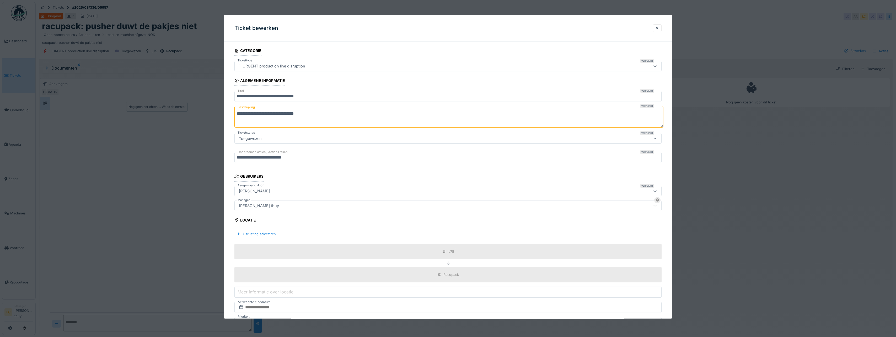
click at [313, 206] on div "[PERSON_NAME] thuy" at bounding box center [425, 205] width 376 height 6
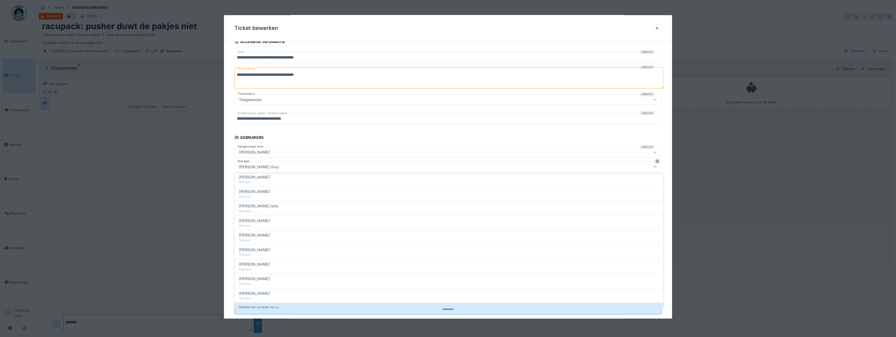
scroll to position [105, 0]
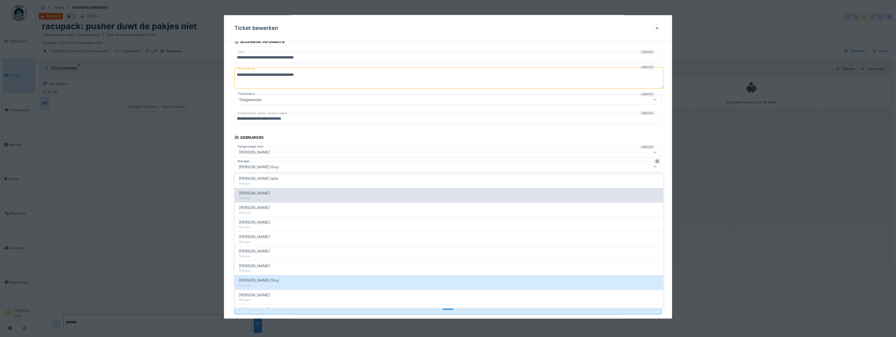
click at [265, 196] on div "Manager" at bounding box center [449, 198] width 420 height 4
type input "****"
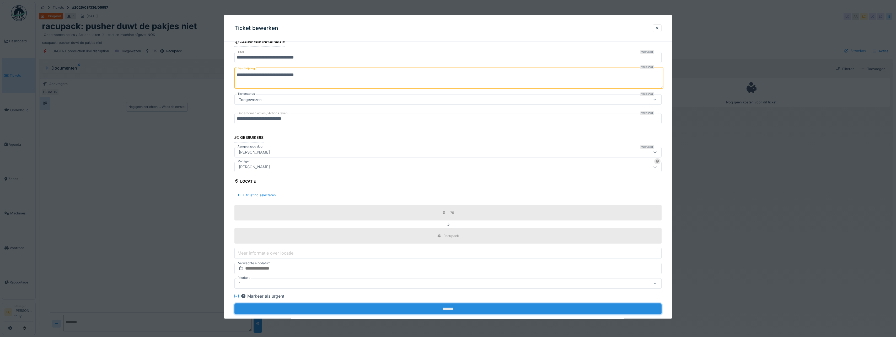
click at [439, 307] on input "*******" at bounding box center [447, 308] width 427 height 11
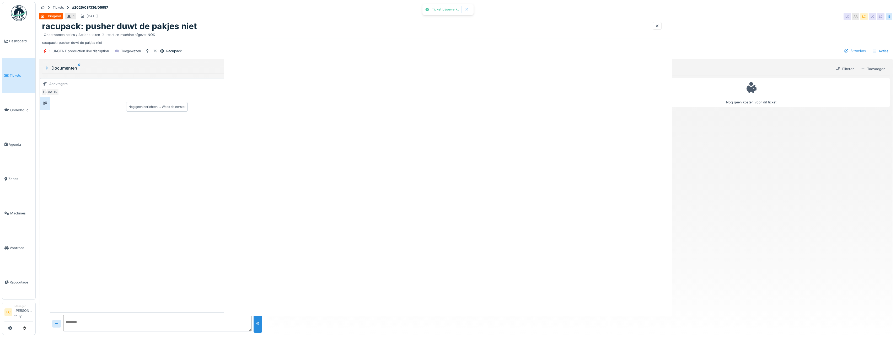
scroll to position [0, 0]
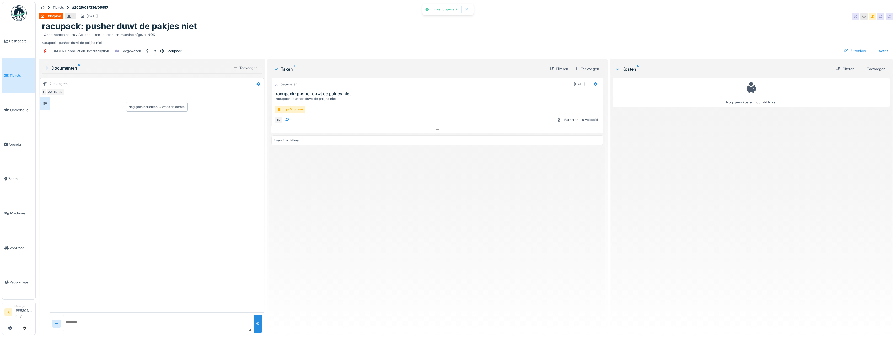
click at [479, 182] on div "Toegewezen 29-8-2025 racupack: pusher duwt de pakjes niet racupack: pusher duwt…" at bounding box center [437, 202] width 332 height 255
click at [21, 14] on img at bounding box center [19, 13] width 16 height 16
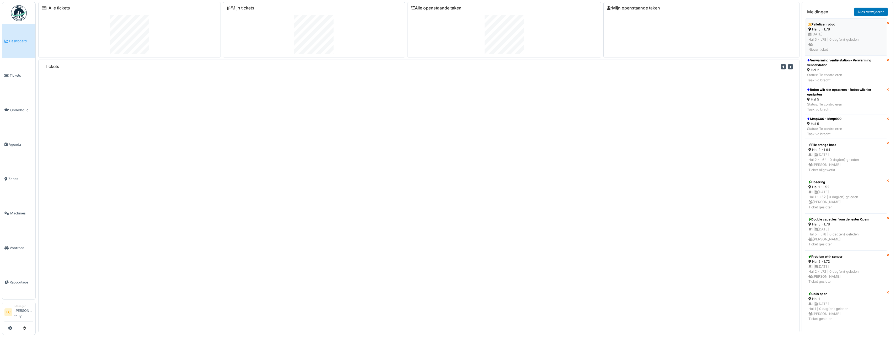
click at [828, 37] on div "03/09/2025 Hal 5 - L78 | 0 dag(en) geleden Nieuw ticket" at bounding box center [845, 42] width 75 height 20
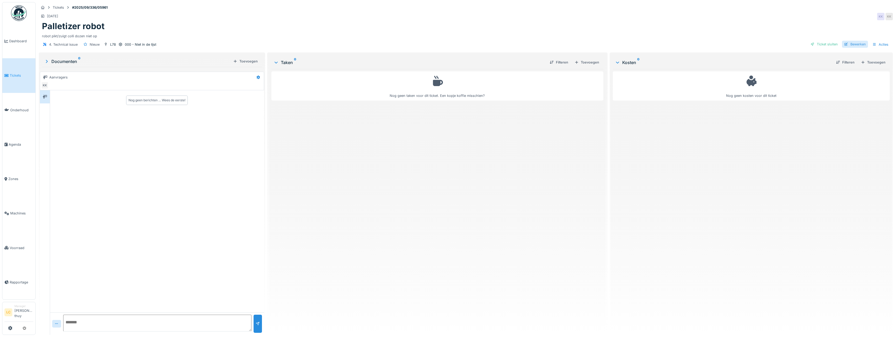
click at [850, 45] on div "Bewerken" at bounding box center [855, 44] width 26 height 7
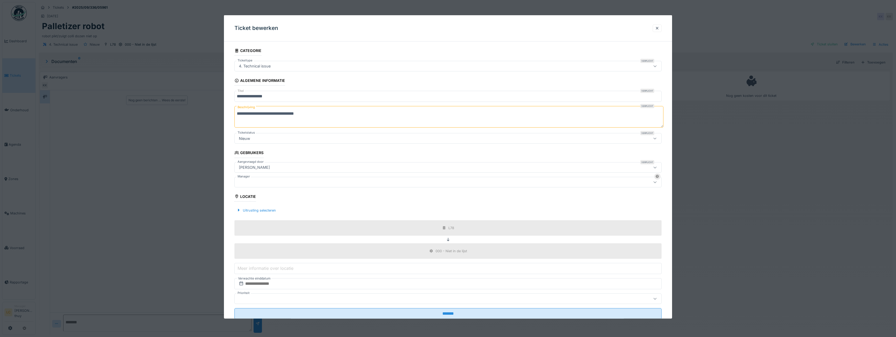
click at [263, 187] on div at bounding box center [447, 181] width 427 height 10
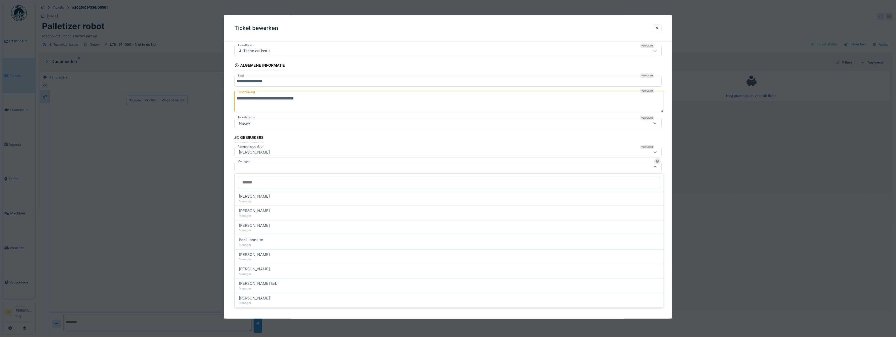
click at [274, 168] on div at bounding box center [425, 167] width 376 height 6
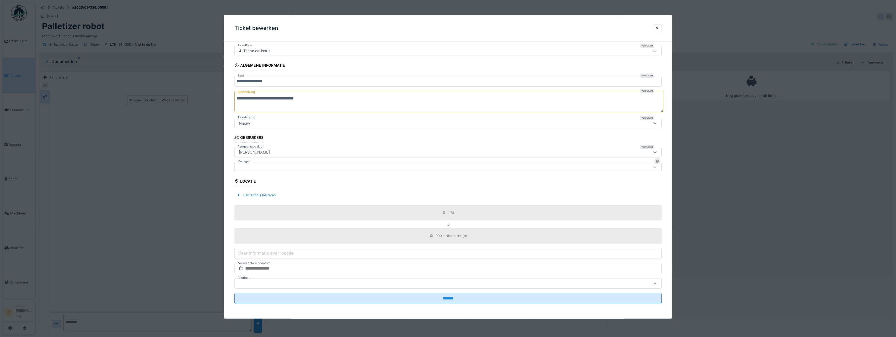
click at [325, 166] on div at bounding box center [425, 167] width 376 height 6
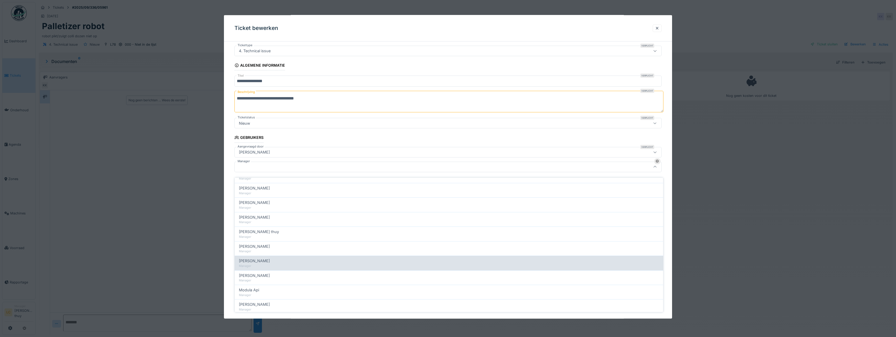
scroll to position [192, 0]
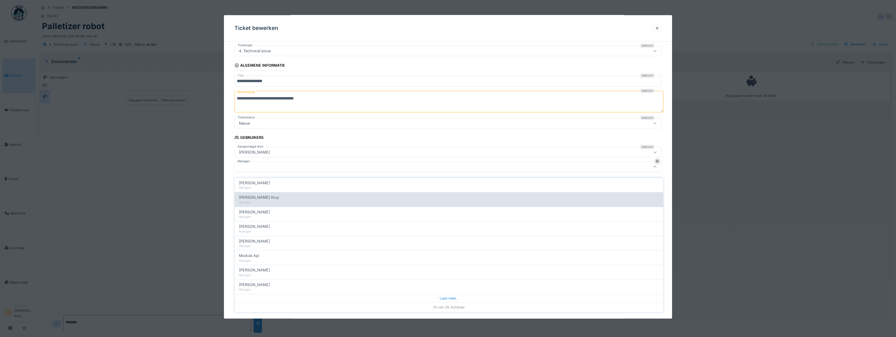
click at [278, 200] on div "Manager" at bounding box center [449, 202] width 420 height 4
type input "****"
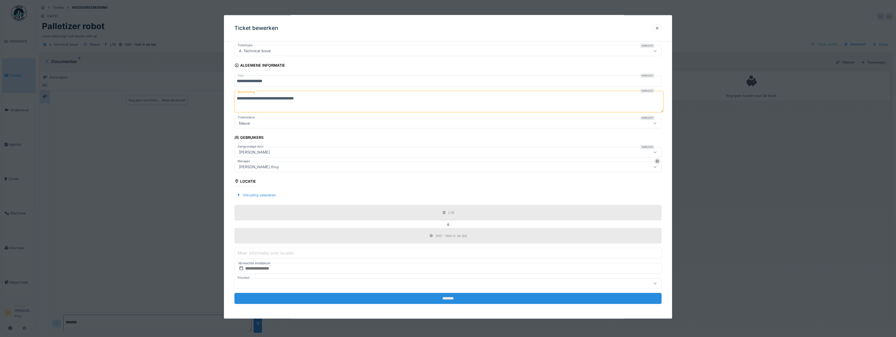
click at [444, 300] on input "*******" at bounding box center [447, 298] width 427 height 11
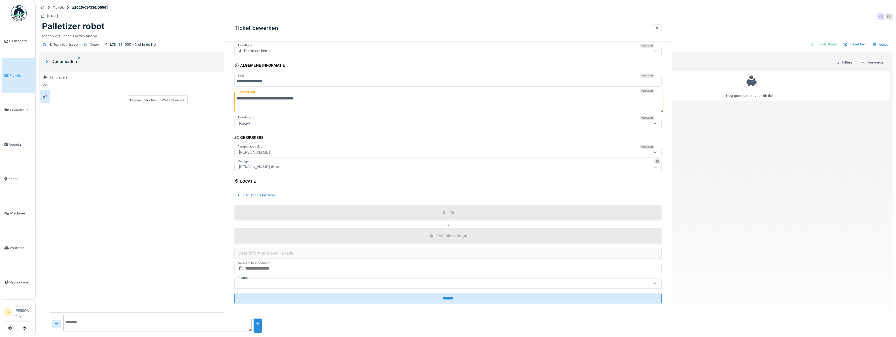
scroll to position [0, 0]
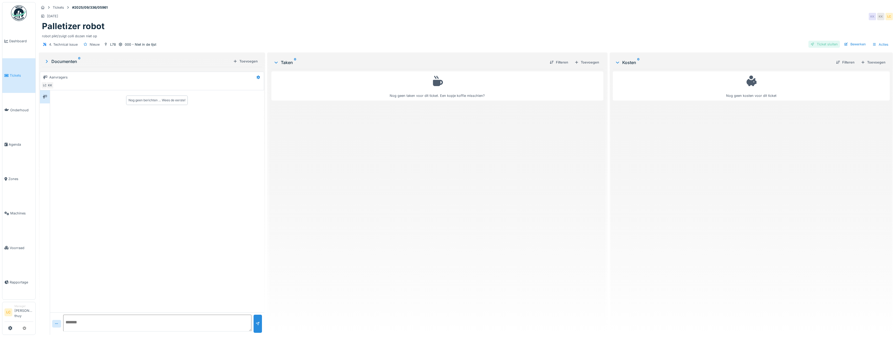
click at [821, 42] on div "Ticket sluiten" at bounding box center [823, 44] width 31 height 7
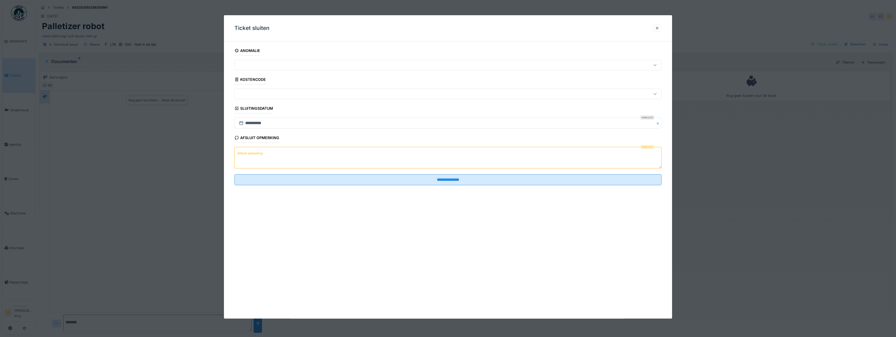
click at [373, 155] on textarea "Afsluit opmerking" at bounding box center [447, 157] width 427 height 21
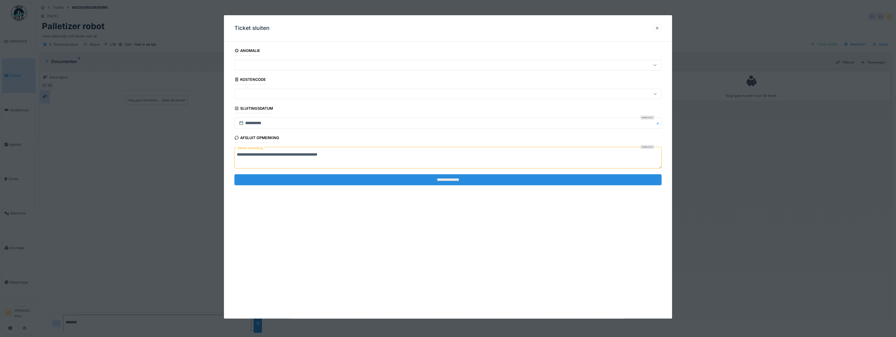
type textarea "**********"
click at [392, 177] on input "**********" at bounding box center [447, 179] width 427 height 11
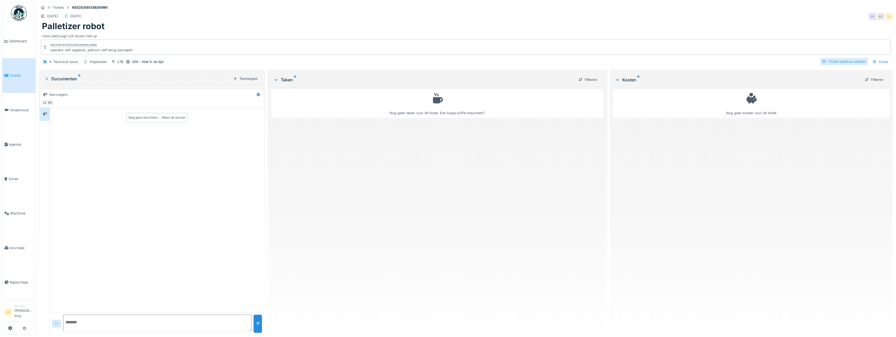
click at [850, 58] on div "Ticket opnieuw openen" at bounding box center [844, 61] width 48 height 7
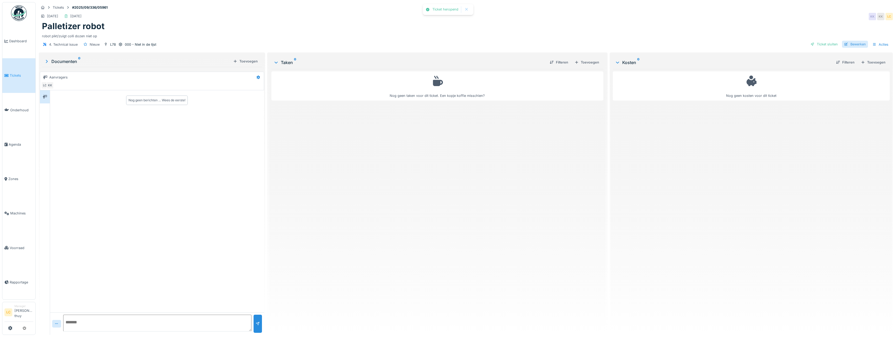
click at [851, 41] on div "Bewerken" at bounding box center [855, 44] width 26 height 7
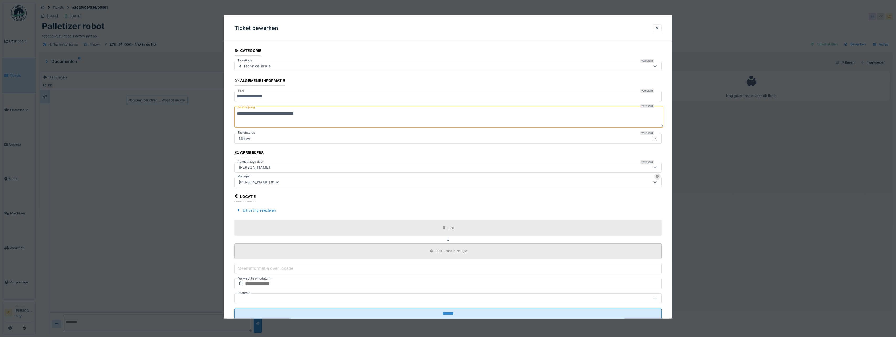
scroll to position [15, 0]
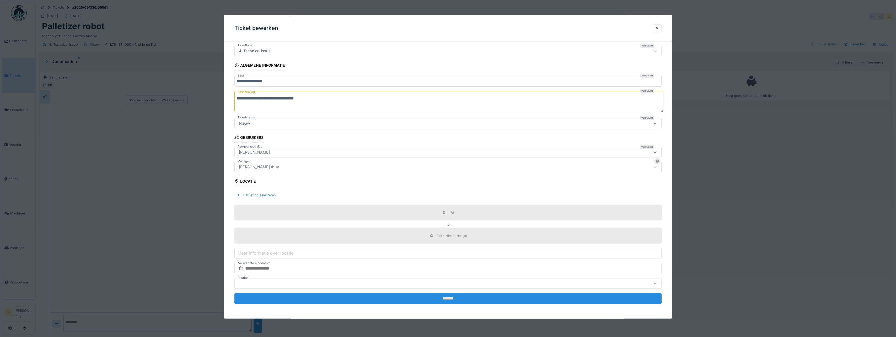
click at [456, 294] on input "*******" at bounding box center [447, 298] width 427 height 11
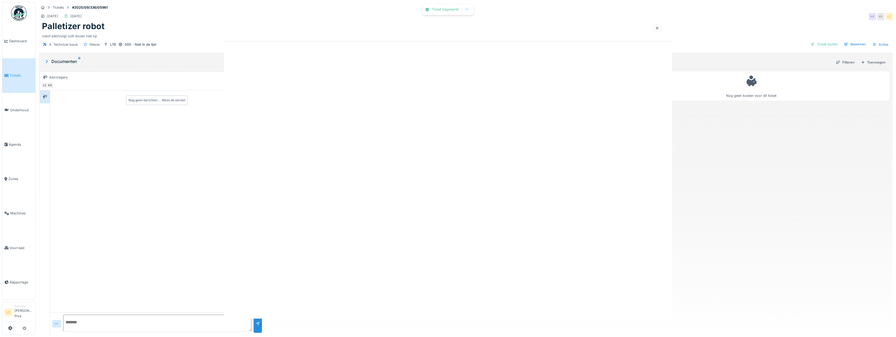
scroll to position [0, 0]
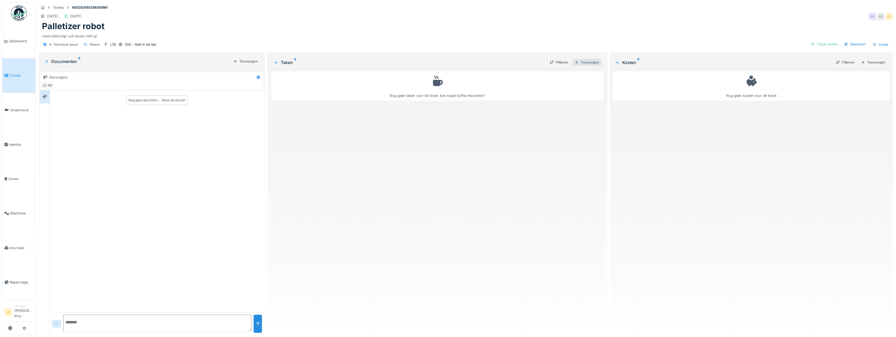
click at [591, 59] on div "Toevoegen" at bounding box center [586, 62] width 29 height 7
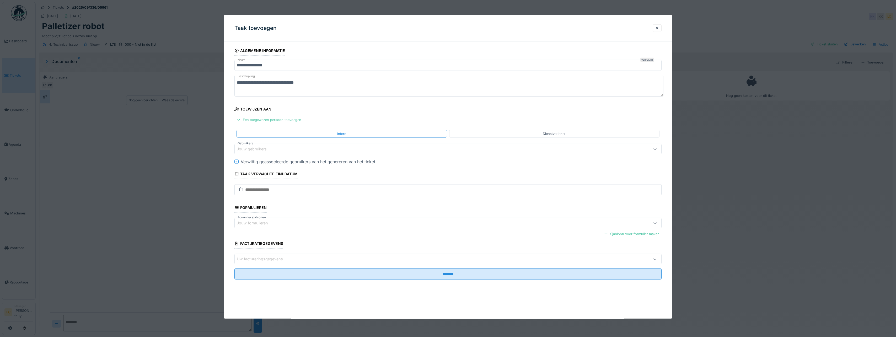
click at [295, 120] on div "Een toegewezen persoon toevoegen" at bounding box center [268, 119] width 69 height 7
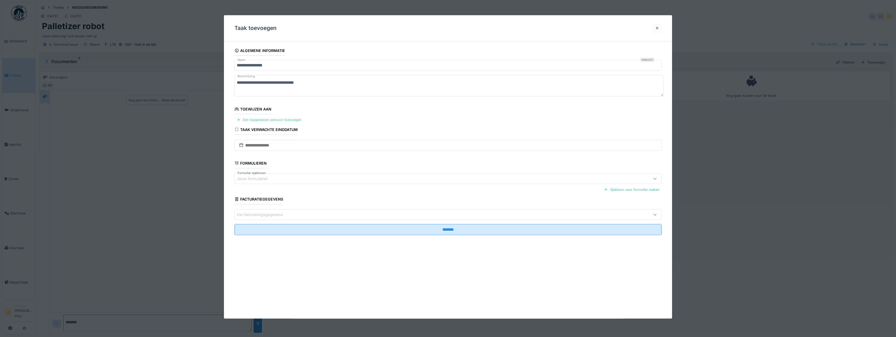
click at [290, 118] on div "Een toegewezen persoon toevoegen" at bounding box center [268, 119] width 69 height 7
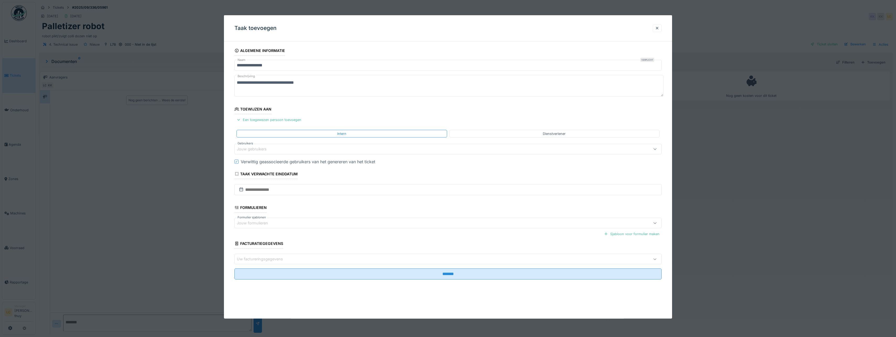
click at [262, 147] on div "Jouw gebruikers" at bounding box center [255, 149] width 37 height 6
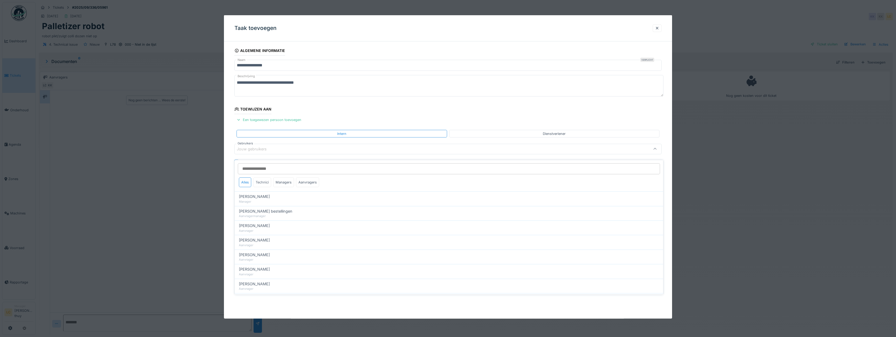
click at [263, 180] on div "Technici" at bounding box center [262, 182] width 18 height 10
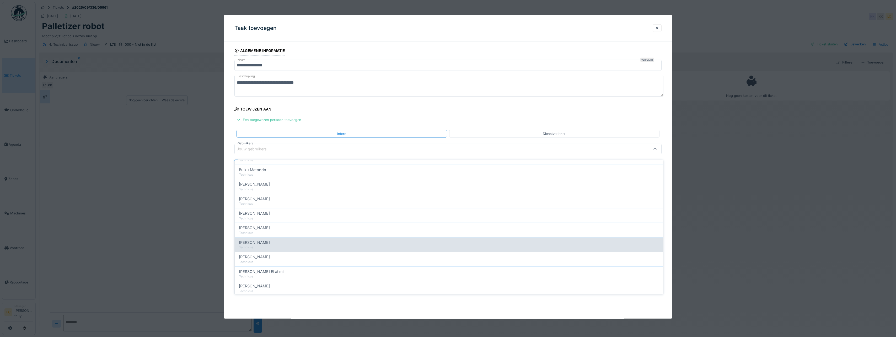
scroll to position [105, 0]
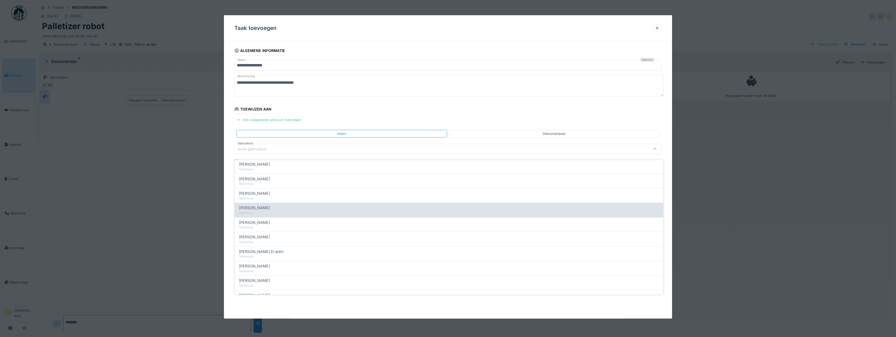
click at [262, 210] on div "Technicus" at bounding box center [449, 212] width 420 height 4
type input "*****"
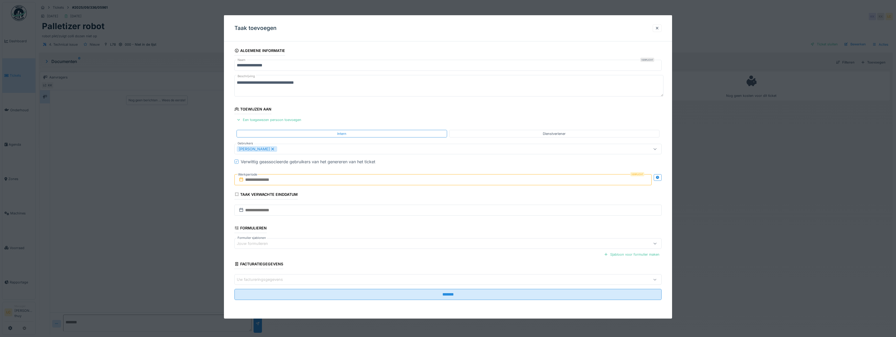
click at [330, 109] on fieldset "**********" at bounding box center [447, 175] width 427 height 258
click at [294, 178] on input "text" at bounding box center [442, 179] width 417 height 11
click at [452, 248] on div "29" at bounding box center [452, 248] width 7 height 8
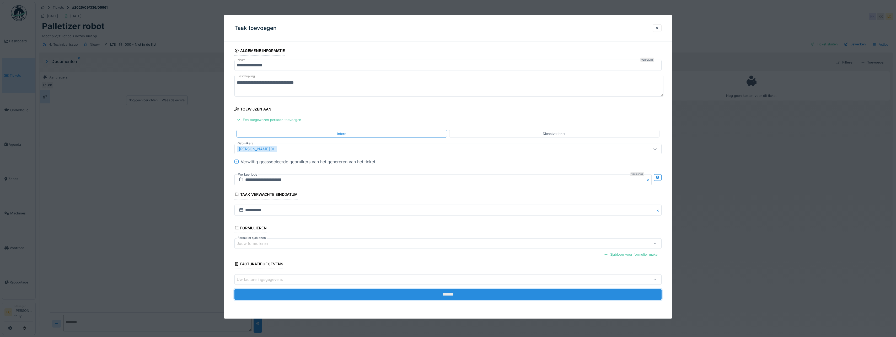
click at [441, 294] on input "*******" at bounding box center [447, 294] width 427 height 11
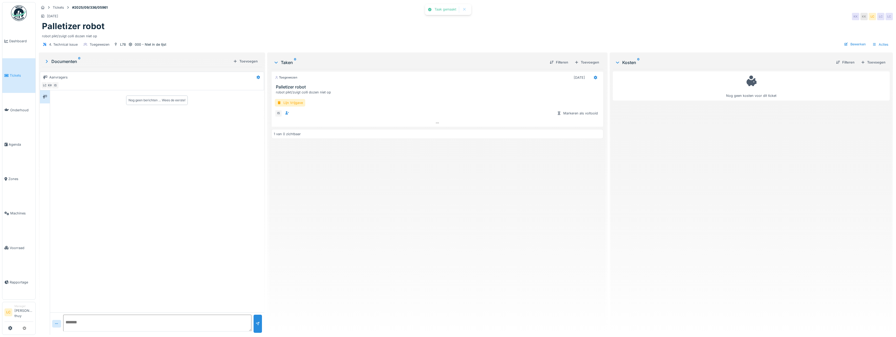
click at [408, 198] on div "Toegewezen 29-8-2025 Palletizer robot robot pikt/zuigt colli dozen niet op Lijn…" at bounding box center [437, 199] width 332 height 261
click at [21, 8] on img at bounding box center [19, 13] width 16 height 16
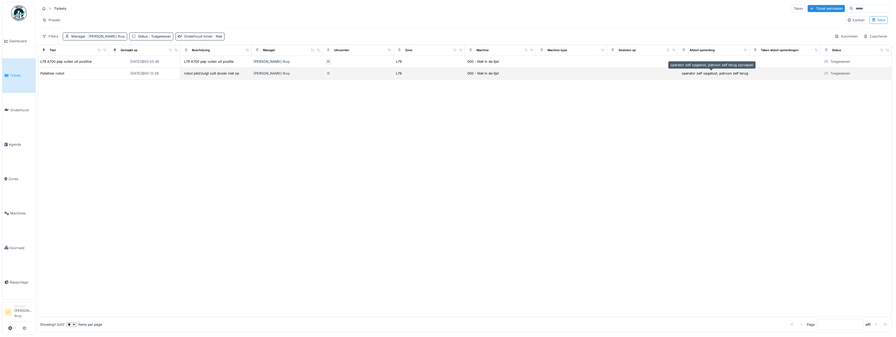
click at [705, 76] on div "operator zelf opgelost, patroon zelf terug opro..." at bounding box center [721, 73] width 78 height 5
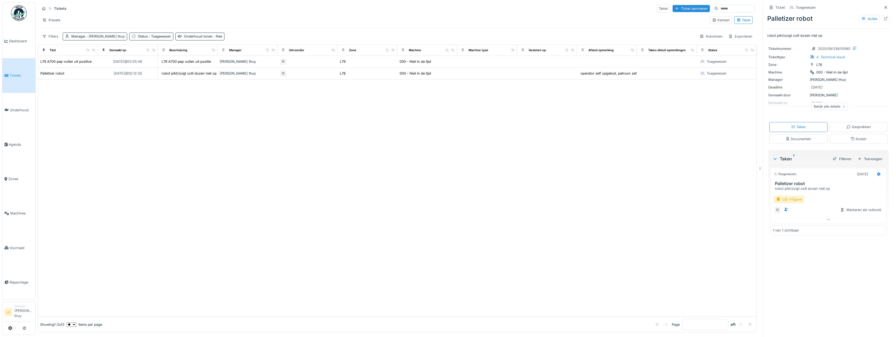
click at [814, 190] on div "robot pikt/zuigt colli dozen niet op" at bounding box center [829, 188] width 109 height 5
click at [611, 71] on div "operator zelf opgelost, patroon zelf terug opro..." at bounding box center [619, 73] width 78 height 5
click at [610, 71] on div "operator zelf opgelost, patroon zelf terug opro..." at bounding box center [619, 73] width 78 height 5
click at [594, 48] on div "Afsluit opmerking" at bounding box center [600, 50] width 25 height 4
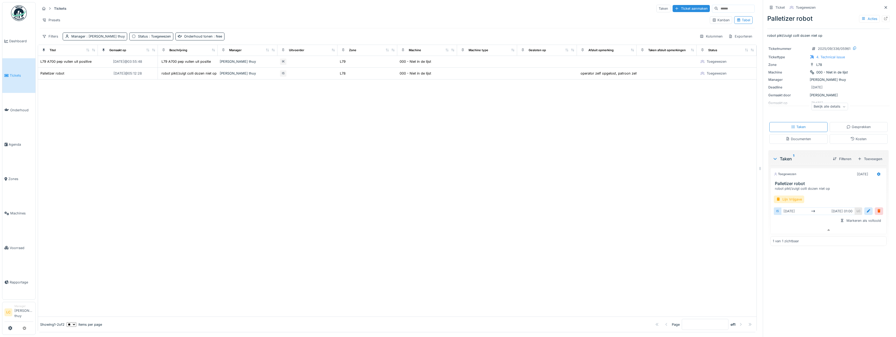
click at [825, 103] on div "Bekijk alle details" at bounding box center [829, 107] width 37 height 8
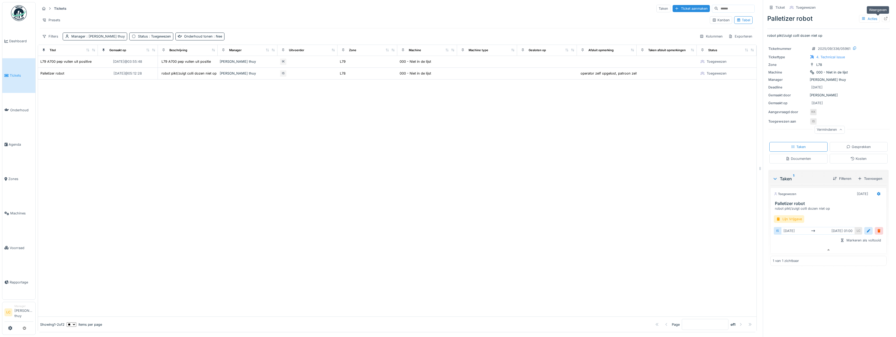
click at [883, 17] on icon at bounding box center [885, 18] width 4 height 3
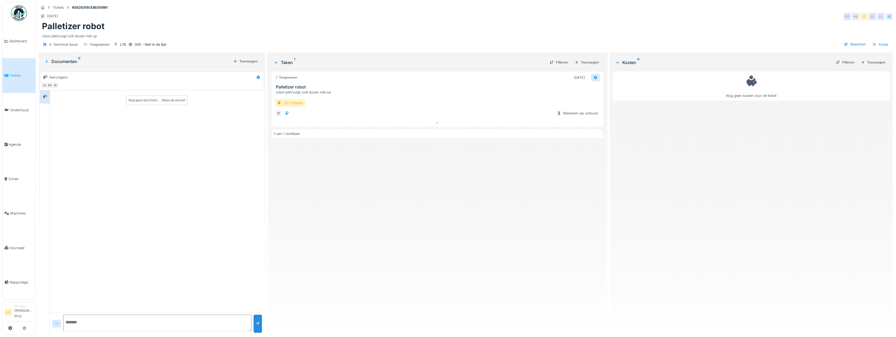
click at [594, 77] on icon at bounding box center [595, 77] width 4 height 3
click at [608, 117] on div "Bewerken" at bounding box center [611, 117] width 43 height 8
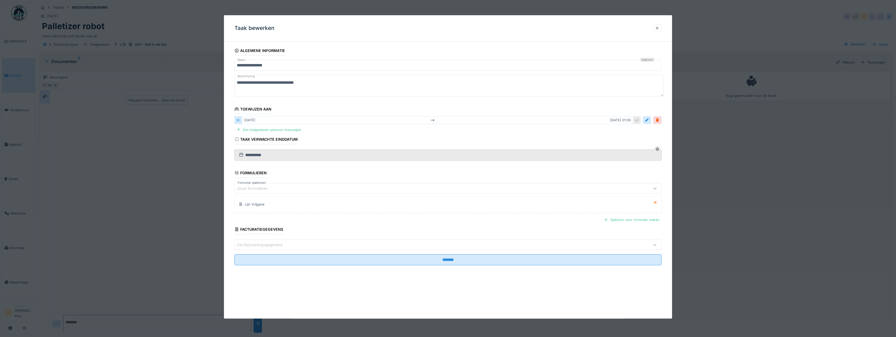
click at [658, 28] on div at bounding box center [657, 28] width 4 height 5
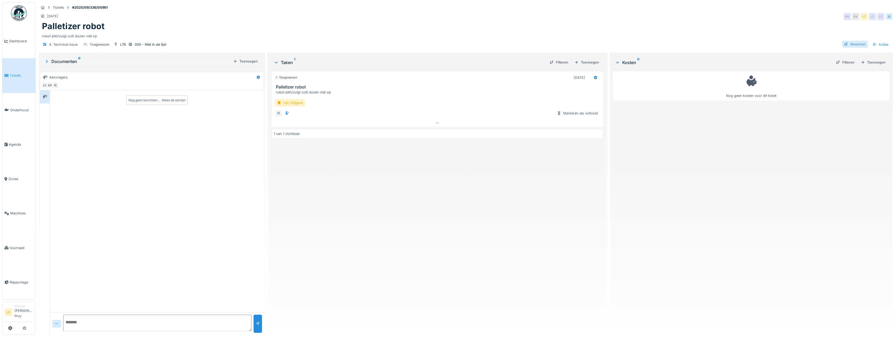
click at [855, 46] on div "Bewerken" at bounding box center [855, 44] width 26 height 7
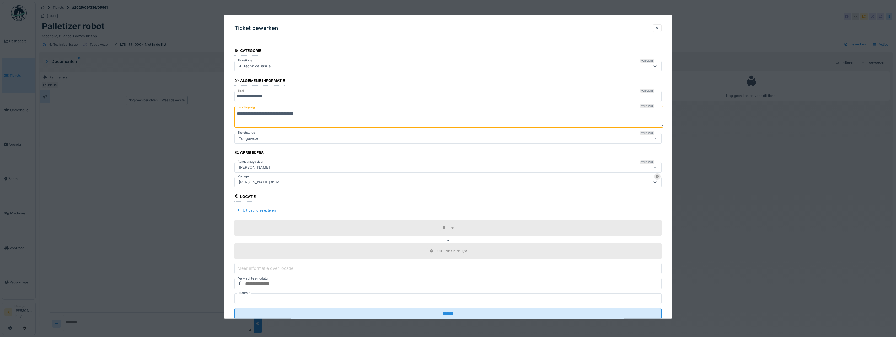
scroll to position [15, 0]
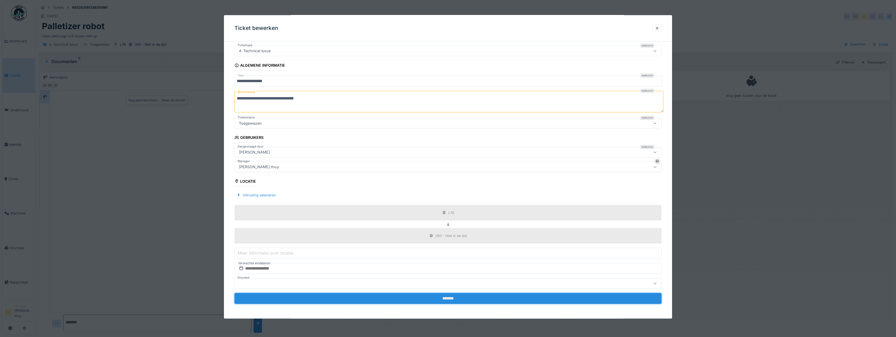
click at [460, 297] on input "*******" at bounding box center [447, 298] width 427 height 11
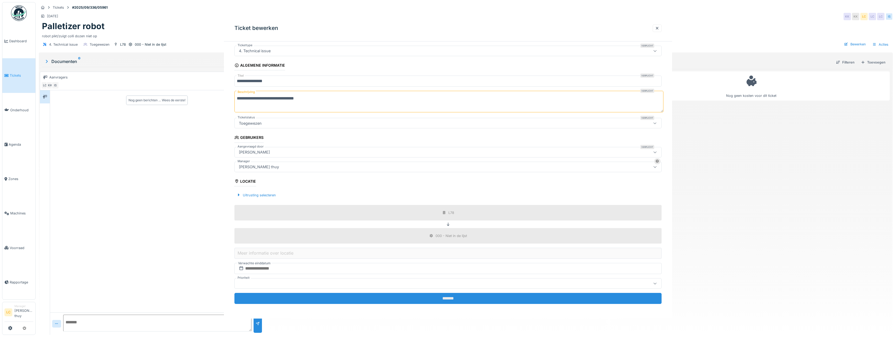
scroll to position [0, 0]
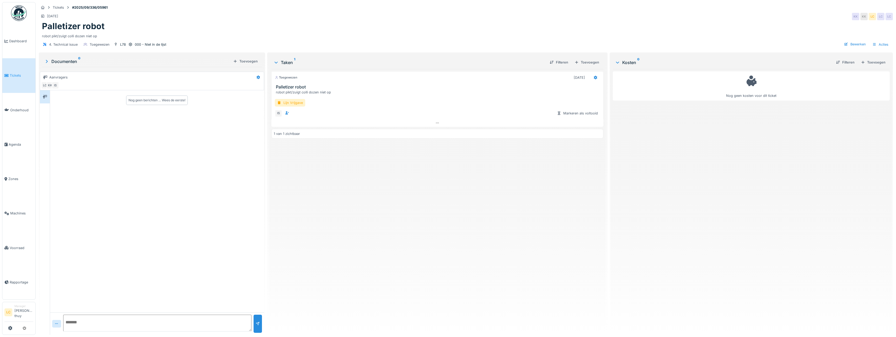
click at [21, 16] on img at bounding box center [19, 13] width 16 height 16
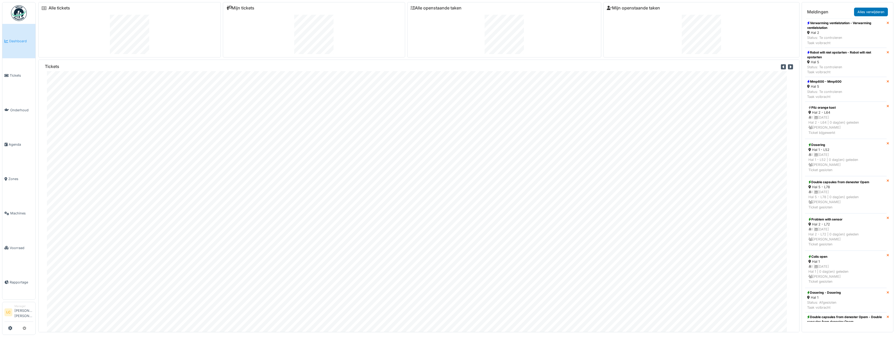
click at [6, 45] on link "Dashboard" at bounding box center [18, 41] width 33 height 34
click at [14, 14] on img at bounding box center [19, 13] width 16 height 16
click at [9, 42] on span "Dashboard" at bounding box center [21, 41] width 24 height 5
click at [15, 145] on span "Agenda" at bounding box center [21, 144] width 25 height 5
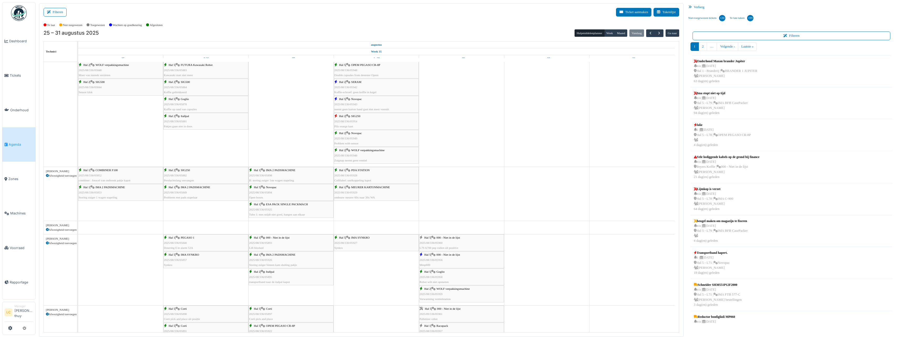
scroll to position [183, 0]
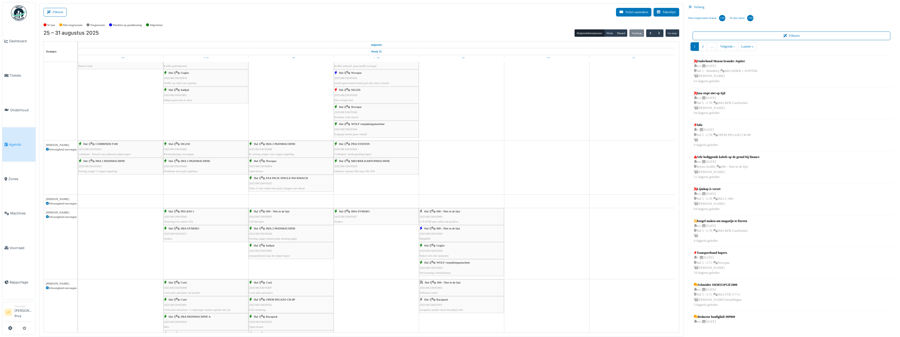
click at [471, 268] on div "Hal 2 | WOLF verpakkingsmachine 2025/08/336/05959 Verwarming ventielstation" at bounding box center [461, 267] width 84 height 15
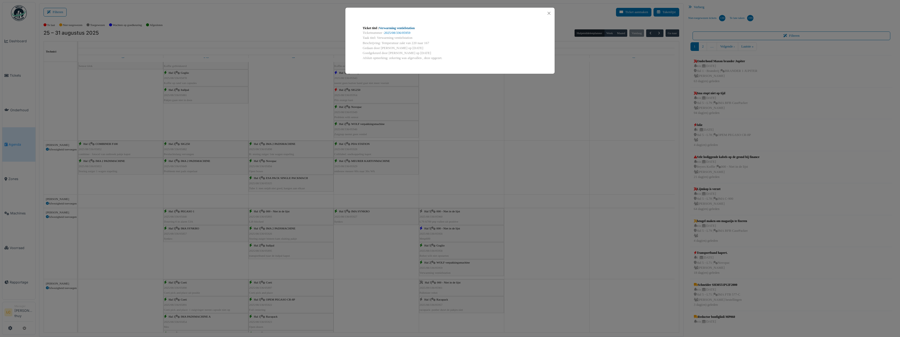
click at [392, 29] on link "Verwarming ventielstation" at bounding box center [397, 28] width 36 height 4
click at [548, 13] on button "Close" at bounding box center [548, 13] width 7 height 7
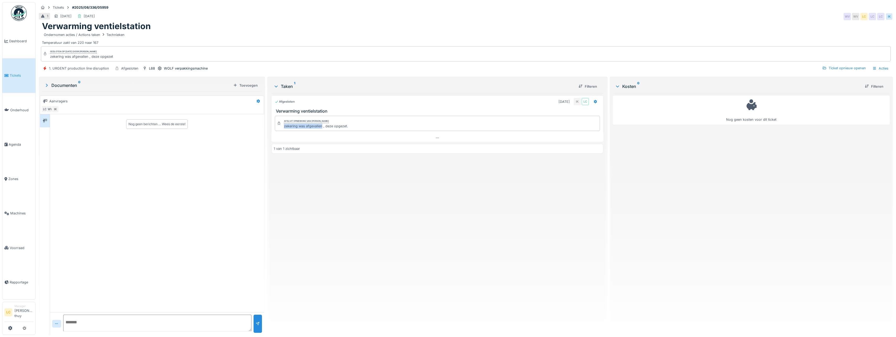
drag, startPoint x: 282, startPoint y: 126, endPoint x: 321, endPoint y: 126, distance: 38.5
click at [321, 126] on div "Afsluit opmerking van Ismail Kosar zekering was afgevallen , deze opgezet." at bounding box center [437, 123] width 325 height 15
copy div "zekering was afgevallen"
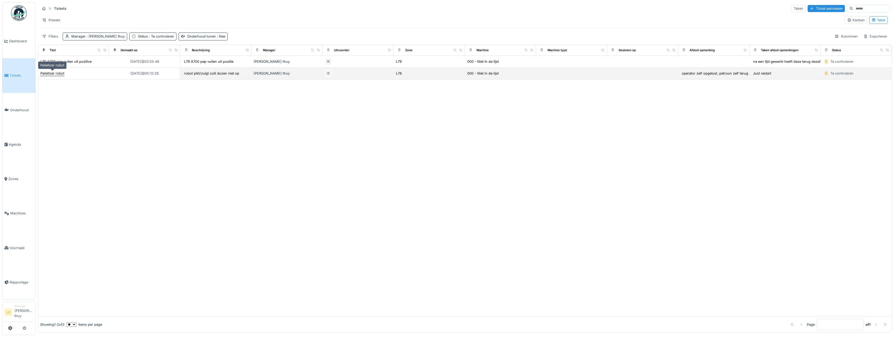
click at [55, 72] on div "Palletizer robot" at bounding box center [52, 73] width 24 height 5
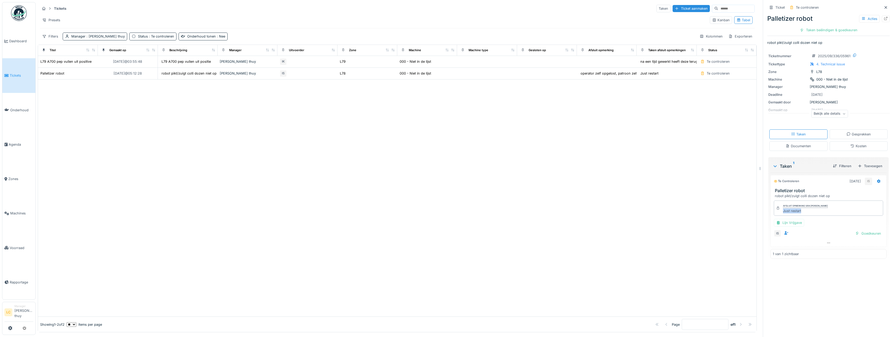
drag, startPoint x: 779, startPoint y: 212, endPoint x: 800, endPoint y: 212, distance: 20.7
click at [800, 212] on div "Just restart" at bounding box center [805, 210] width 45 height 5
copy div "Just restart"
click at [837, 30] on div "Taken beëindigen & goedkeuren" at bounding box center [828, 29] width 62 height 7
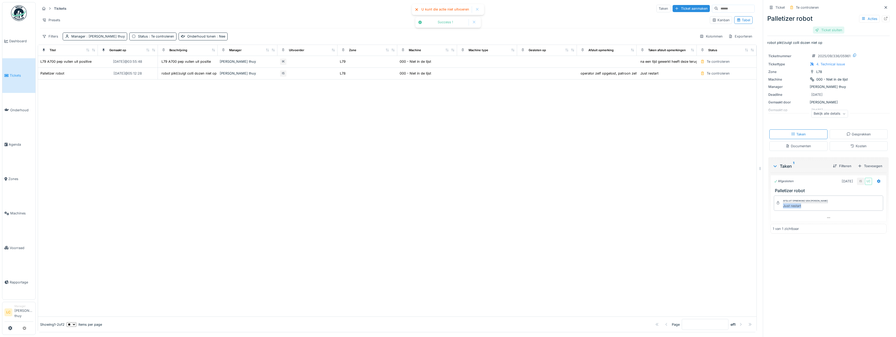
click at [836, 30] on div "Ticket sluiten" at bounding box center [828, 29] width 31 height 7
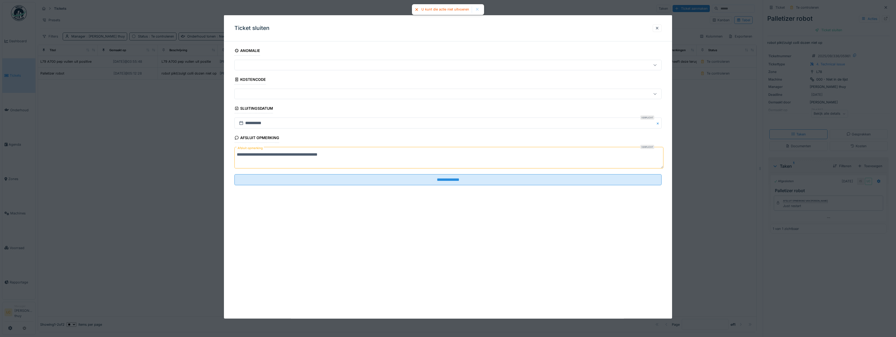
click at [438, 156] on textarea "**********" at bounding box center [448, 157] width 429 height 21
drag, startPoint x: 438, startPoint y: 156, endPoint x: 391, endPoint y: 157, distance: 46.9
click at [391, 157] on textarea "**********" at bounding box center [448, 157] width 429 height 21
drag, startPoint x: 361, startPoint y: 161, endPoint x: 204, endPoint y: 165, distance: 157.6
click at [204, 165] on div "**********" at bounding box center [466, 168] width 860 height 337
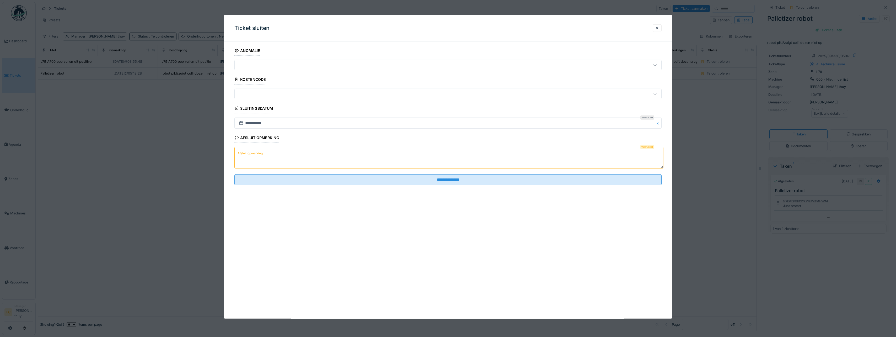
paste textarea "**********"
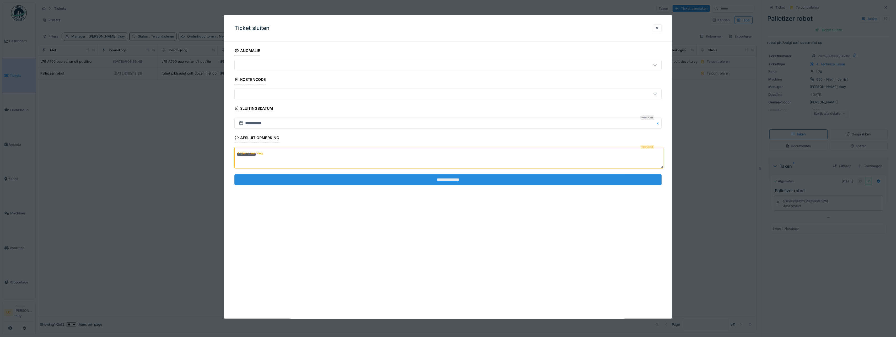
type textarea "**********"
click at [407, 175] on input "**********" at bounding box center [447, 179] width 427 height 11
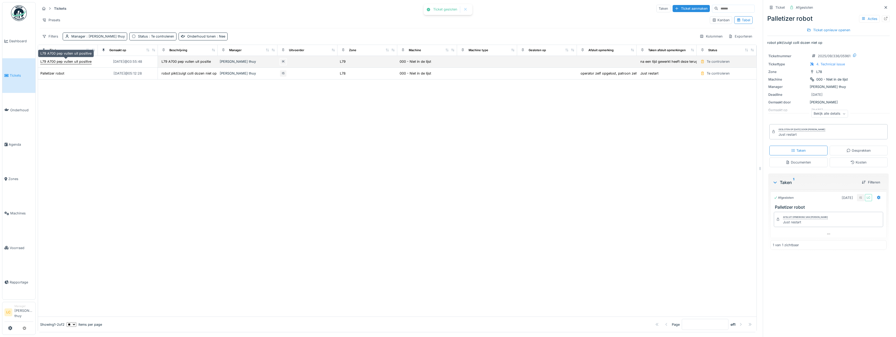
click at [57, 64] on div "L79 A700 pep vullen uit positive" at bounding box center [65, 61] width 51 height 5
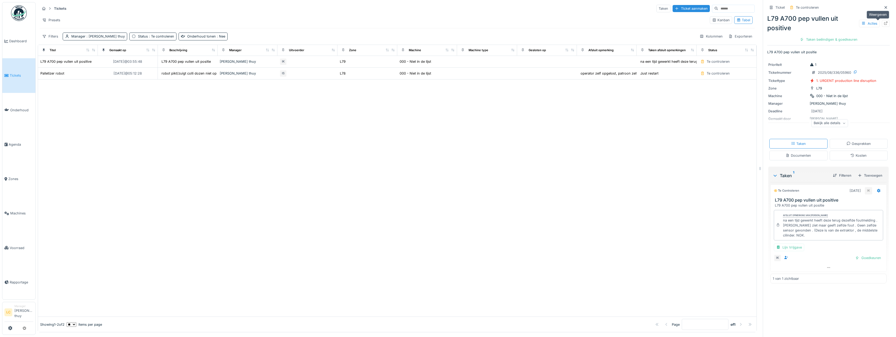
click at [883, 22] on icon at bounding box center [885, 22] width 4 height 3
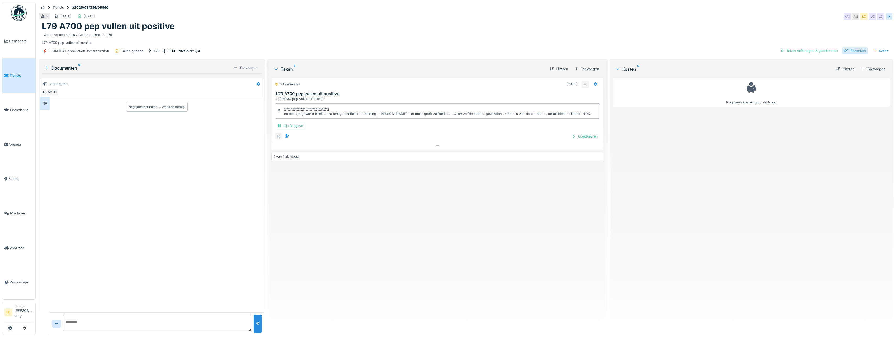
click at [849, 51] on div "Bewerken" at bounding box center [855, 50] width 26 height 7
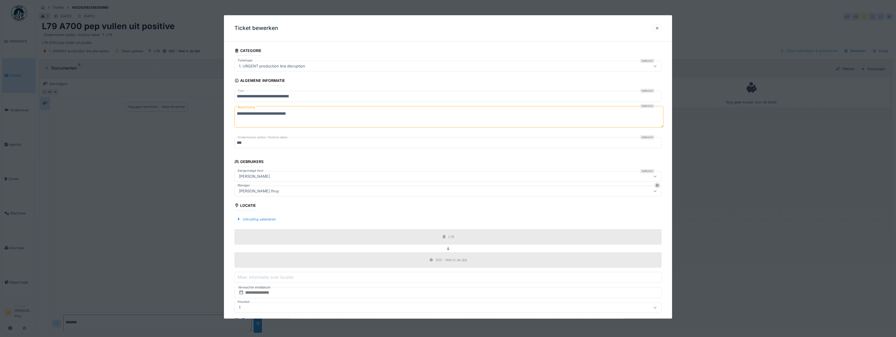
click at [274, 192] on div "[PERSON_NAME] thuy" at bounding box center [259, 191] width 44 height 6
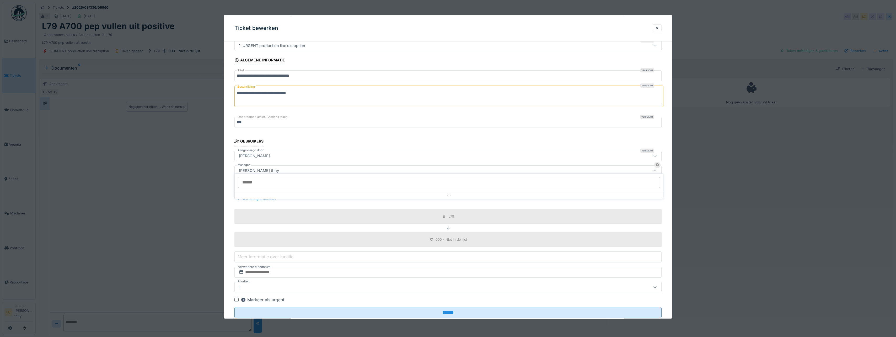
scroll to position [24, 0]
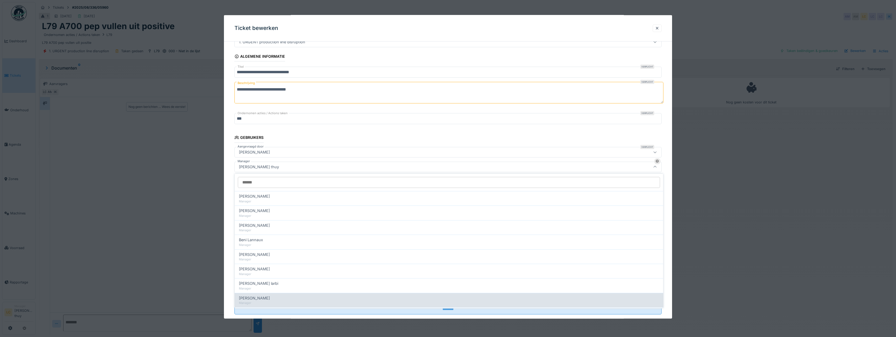
click at [252, 296] on span "[PERSON_NAME]" at bounding box center [254, 298] width 31 height 6
type input "****"
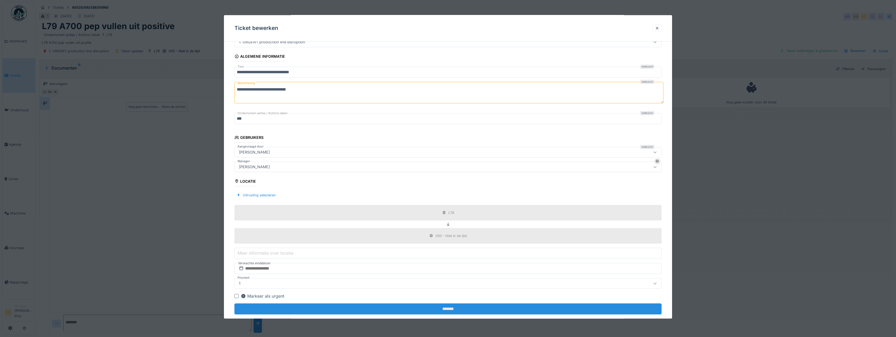
click at [354, 306] on input "*******" at bounding box center [447, 308] width 427 height 11
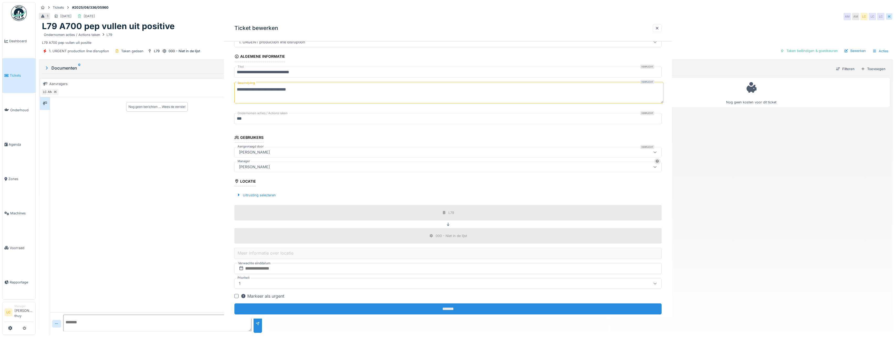
scroll to position [0, 0]
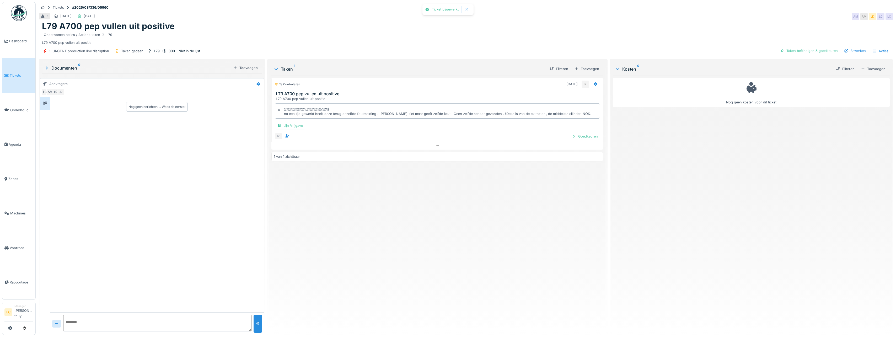
click at [487, 283] on div "Te controleren [DATE] IK L79 A700 pep vullen uit positive L79 A700 pep vullen u…" at bounding box center [437, 202] width 332 height 255
click at [18, 14] on img at bounding box center [19, 13] width 16 height 16
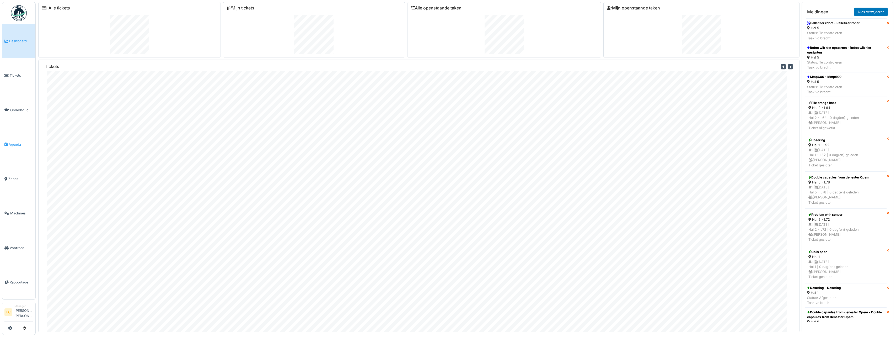
click at [15, 142] on span "Agenda" at bounding box center [21, 144] width 25 height 5
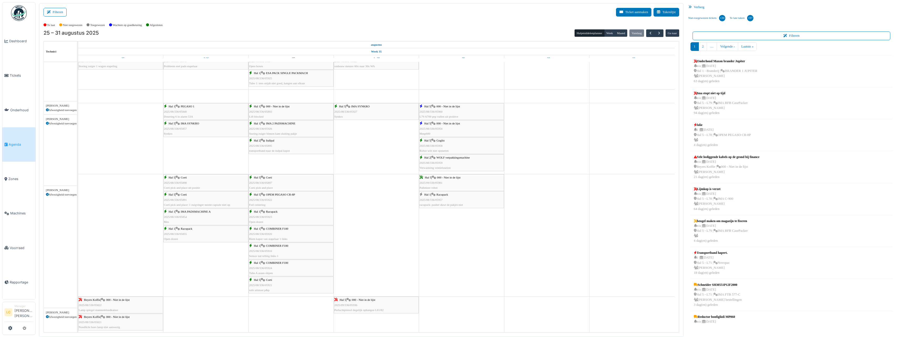
scroll to position [288, 0]
click at [453, 200] on div "Hal 1 | Racupack 2025/08/336/05957 racupack: pusher duwt de pakjes niet" at bounding box center [461, 199] width 84 height 15
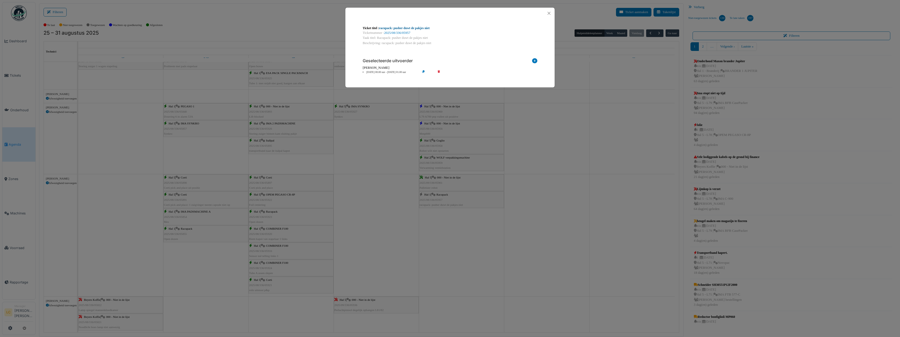
click at [420, 30] on link "racupack: pusher duwt de pakjes niet" at bounding box center [404, 28] width 51 height 4
click at [547, 13] on button "Close" at bounding box center [548, 13] width 7 height 7
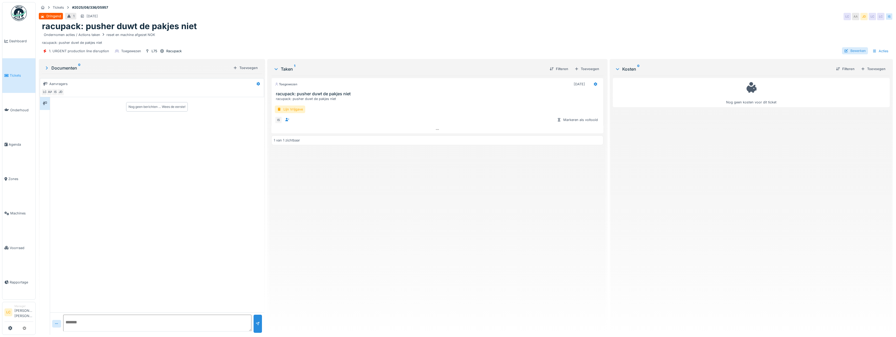
click at [860, 52] on div "Bewerken" at bounding box center [855, 50] width 26 height 7
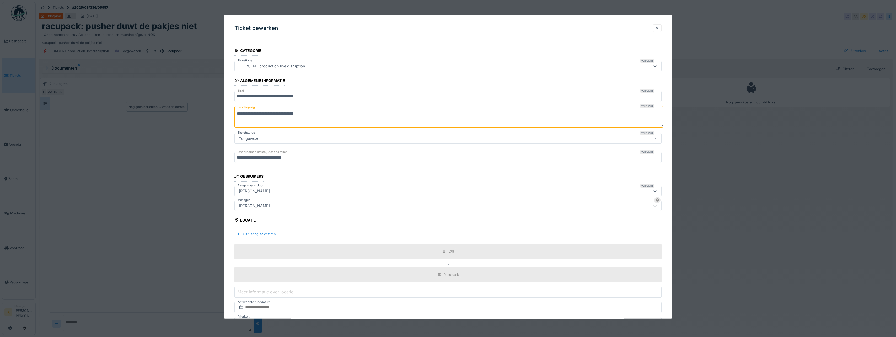
click at [659, 28] on div at bounding box center [657, 28] width 4 height 5
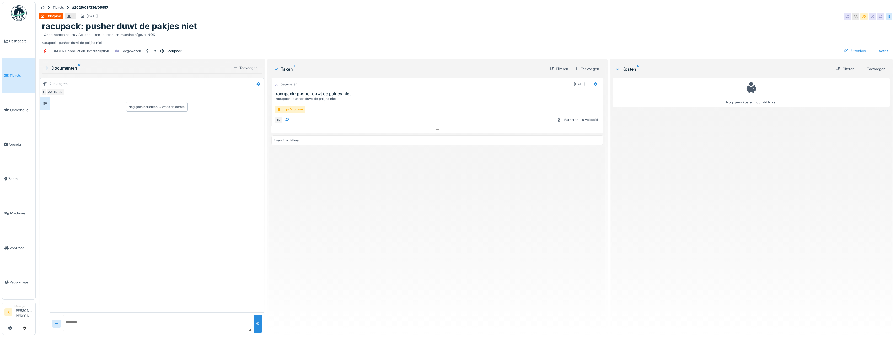
click at [21, 12] on img at bounding box center [19, 13] width 16 height 16
